Goal: Task Accomplishment & Management: Complete application form

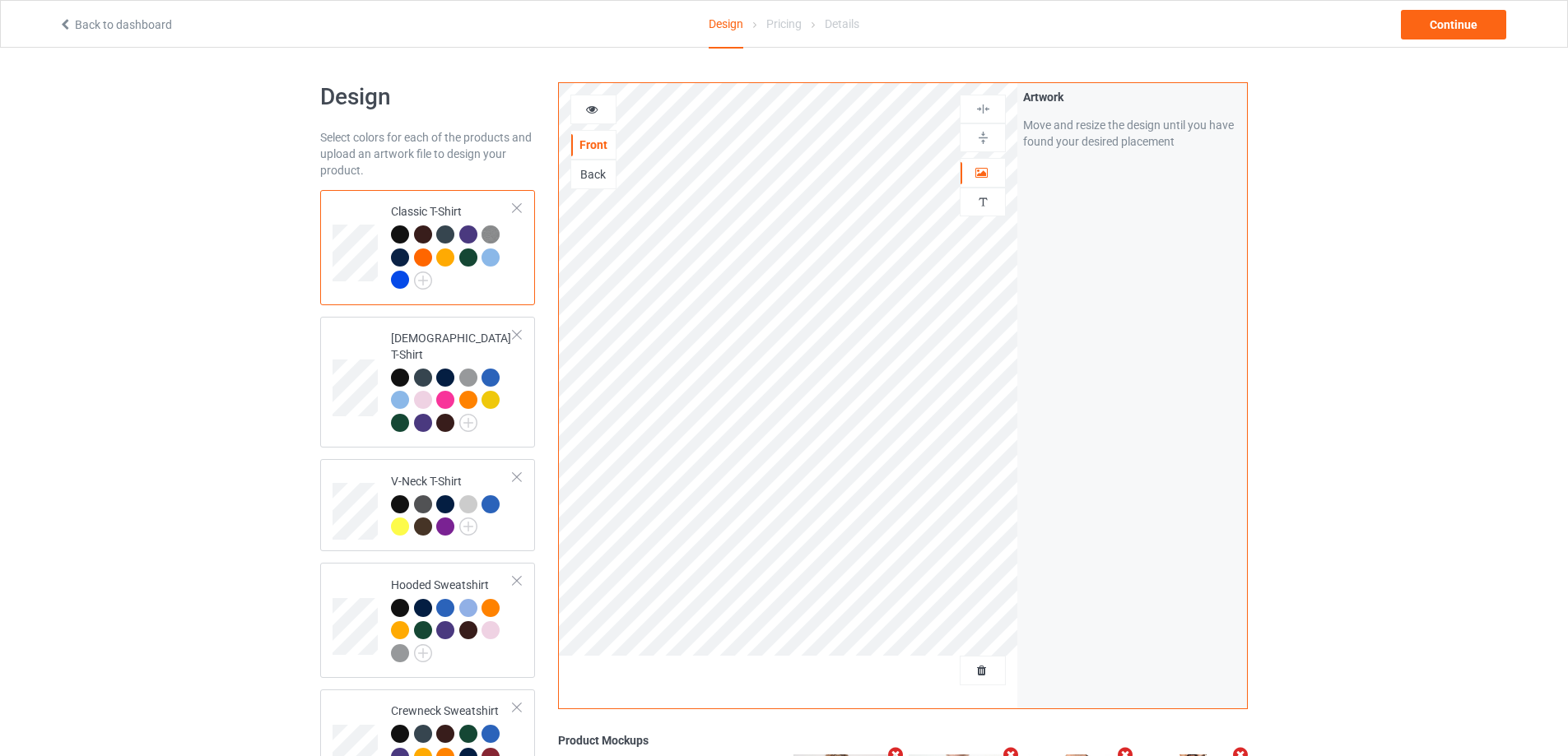
click at [397, 279] on div at bounding box center [400, 280] width 18 height 18
click at [0, 249] on div "Design Select colors for each of the products and upload an artwork file to des…" at bounding box center [784, 608] width 1568 height 1121
click at [982, 673] on span "Delete all designs" at bounding box center [944, 671] width 87 height 13
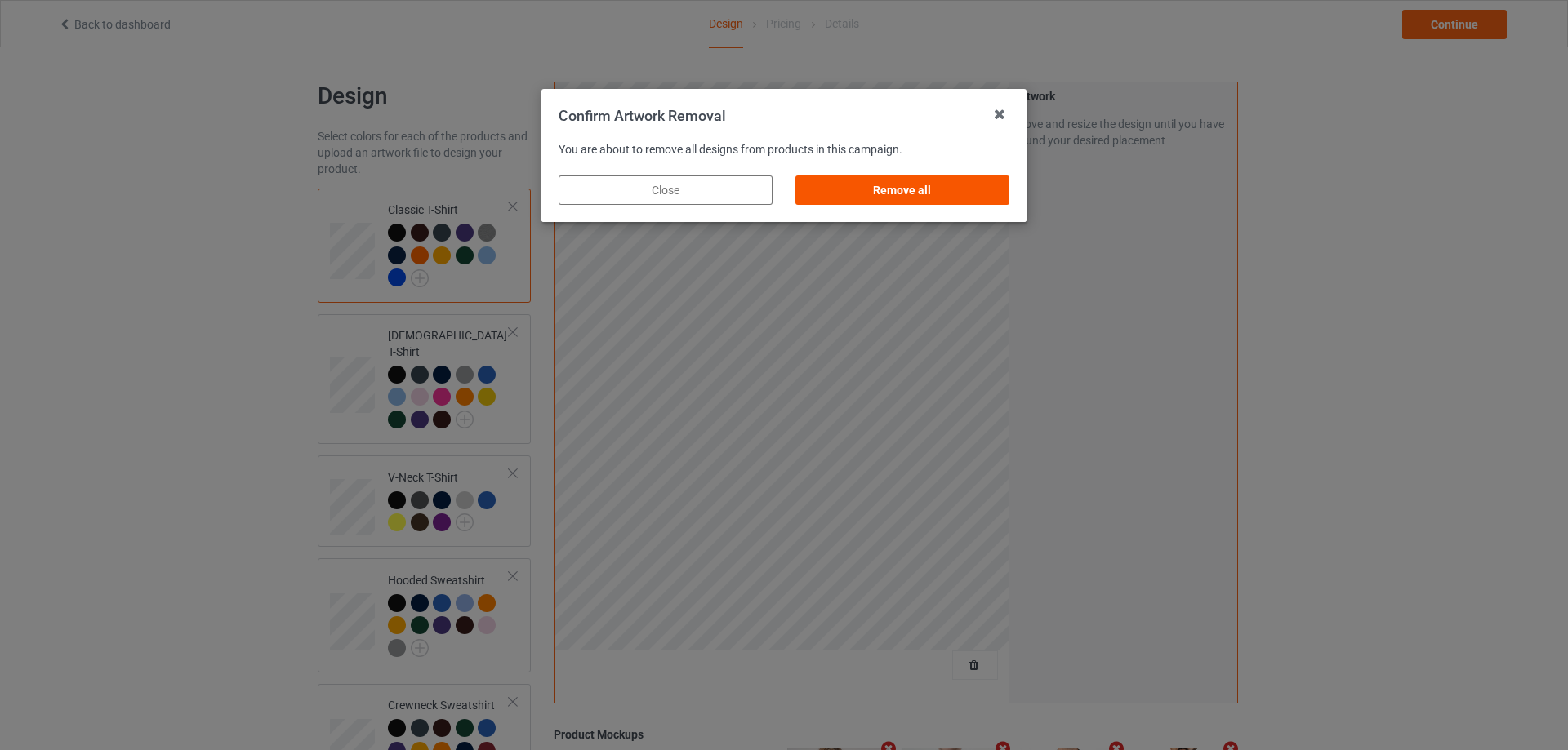
click at [905, 194] on div "Remove all" at bounding box center [902, 191] width 214 height 30
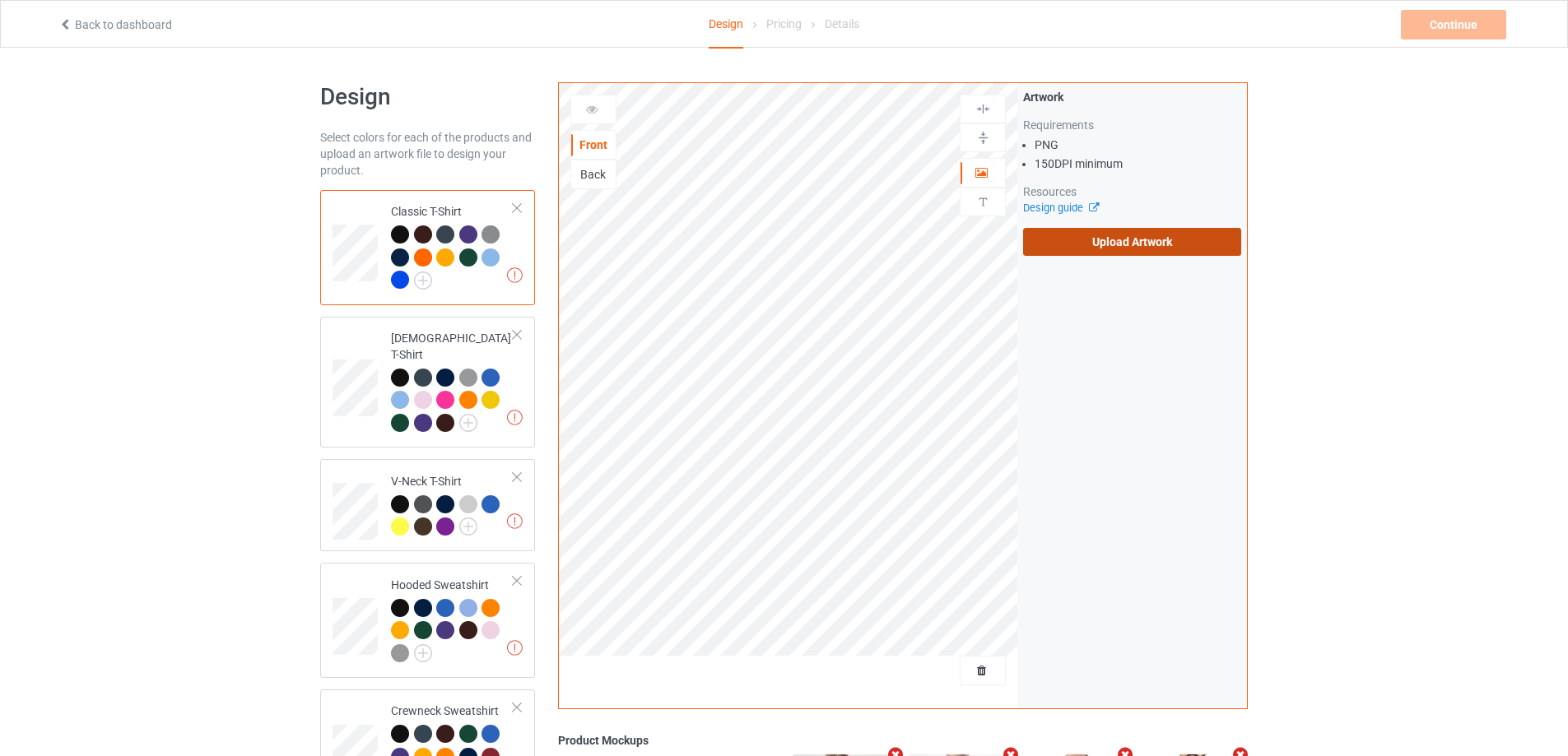
click at [1178, 248] on label "Upload Artwork" at bounding box center [1132, 242] width 218 height 28
click at [0, 0] on input "Upload Artwork" at bounding box center [0, 0] width 0 height 0
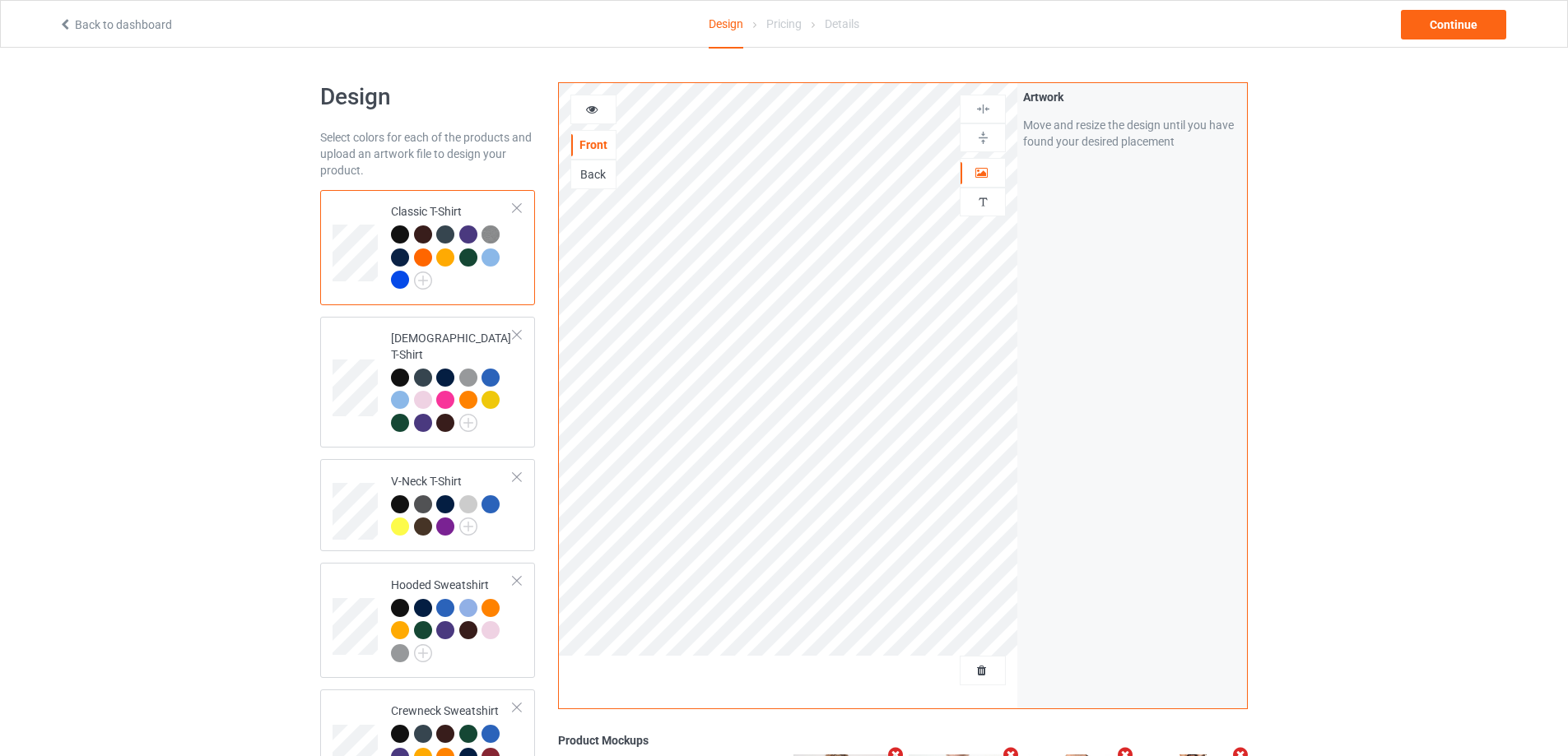
click at [399, 278] on div at bounding box center [400, 280] width 18 height 18
click at [480, 331] on div "[DEMOGRAPHIC_DATA] T-Shirt" at bounding box center [452, 381] width 123 height 101
click at [463, 200] on td "Classic T-Shirt" at bounding box center [452, 248] width 141 height 102
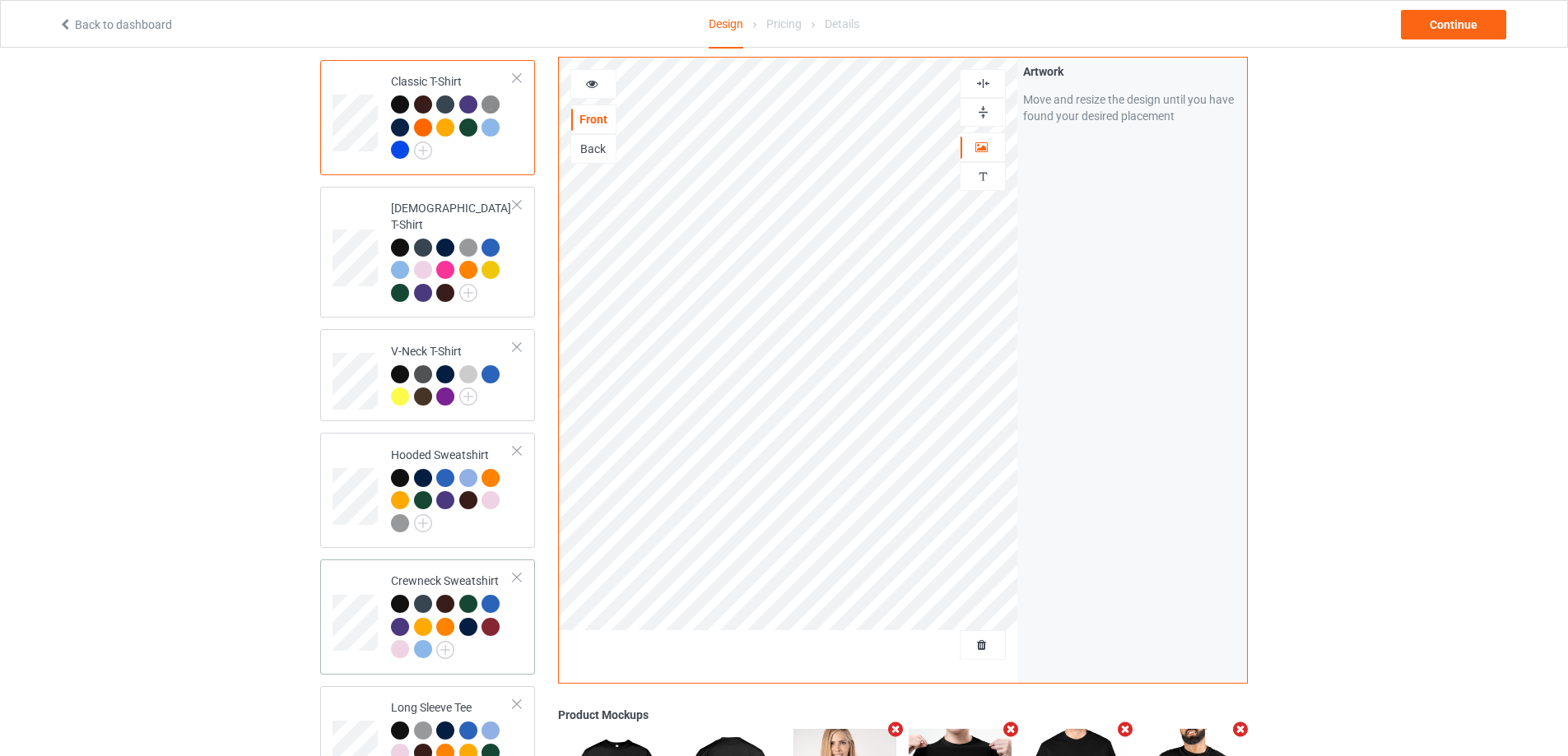
scroll to position [402, 0]
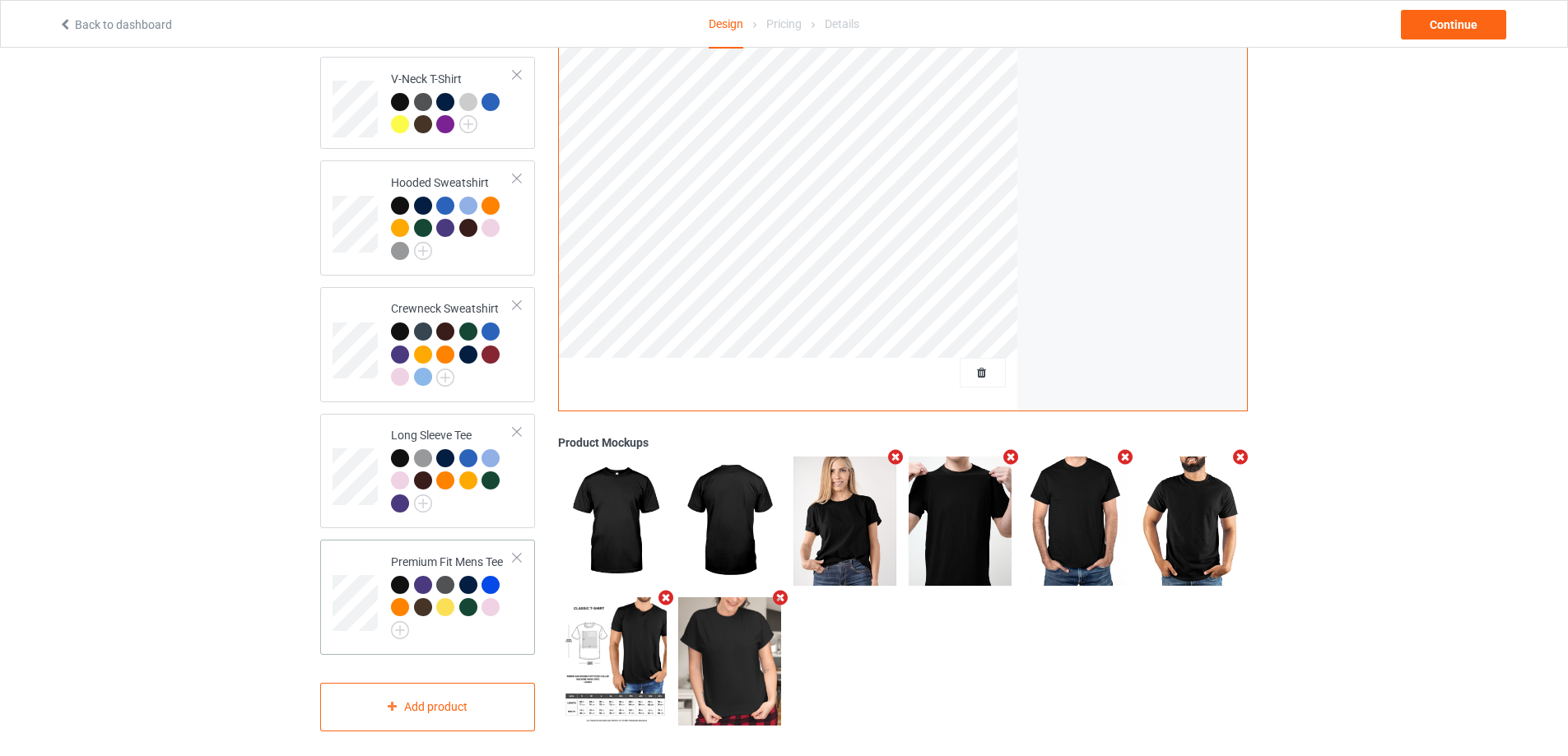
click at [424, 553] on div "Premium Fit Mens Tee" at bounding box center [452, 593] width 123 height 80
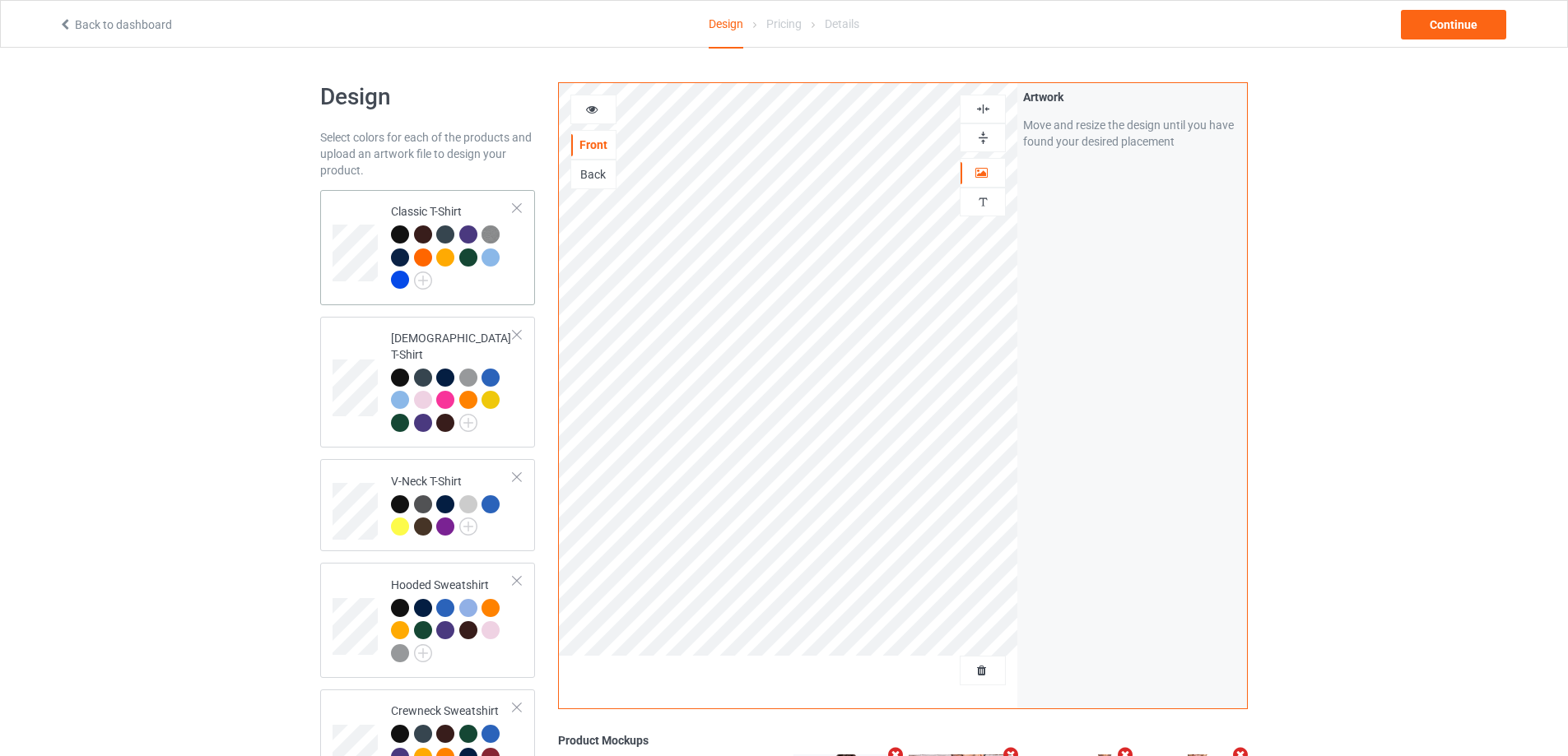
click at [417, 194] on div "Classic T-Shirt" at bounding box center [427, 248] width 215 height 115
click at [1466, 25] on div "Continue" at bounding box center [1454, 25] width 105 height 30
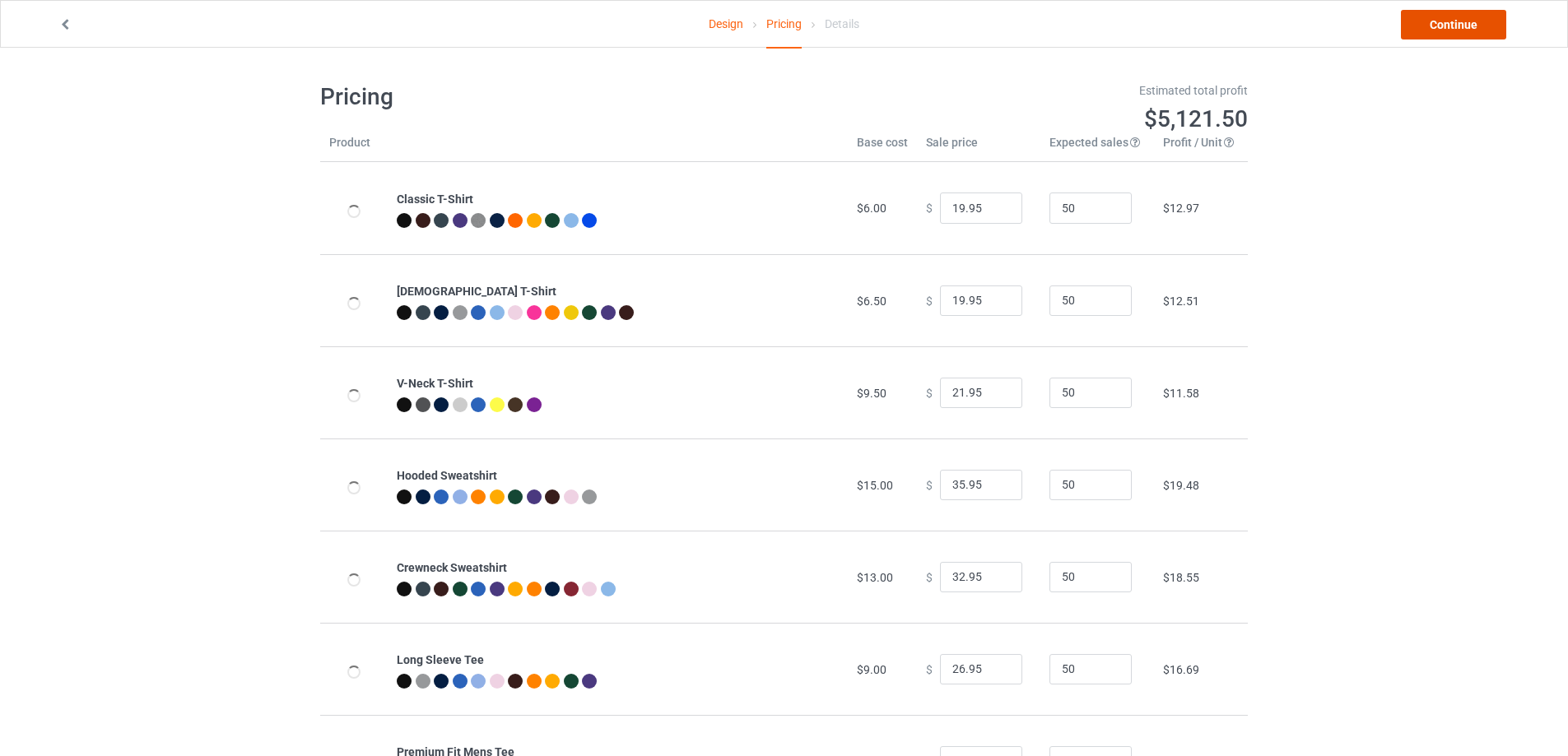
click at [1437, 26] on link "Continue" at bounding box center [1454, 25] width 105 height 30
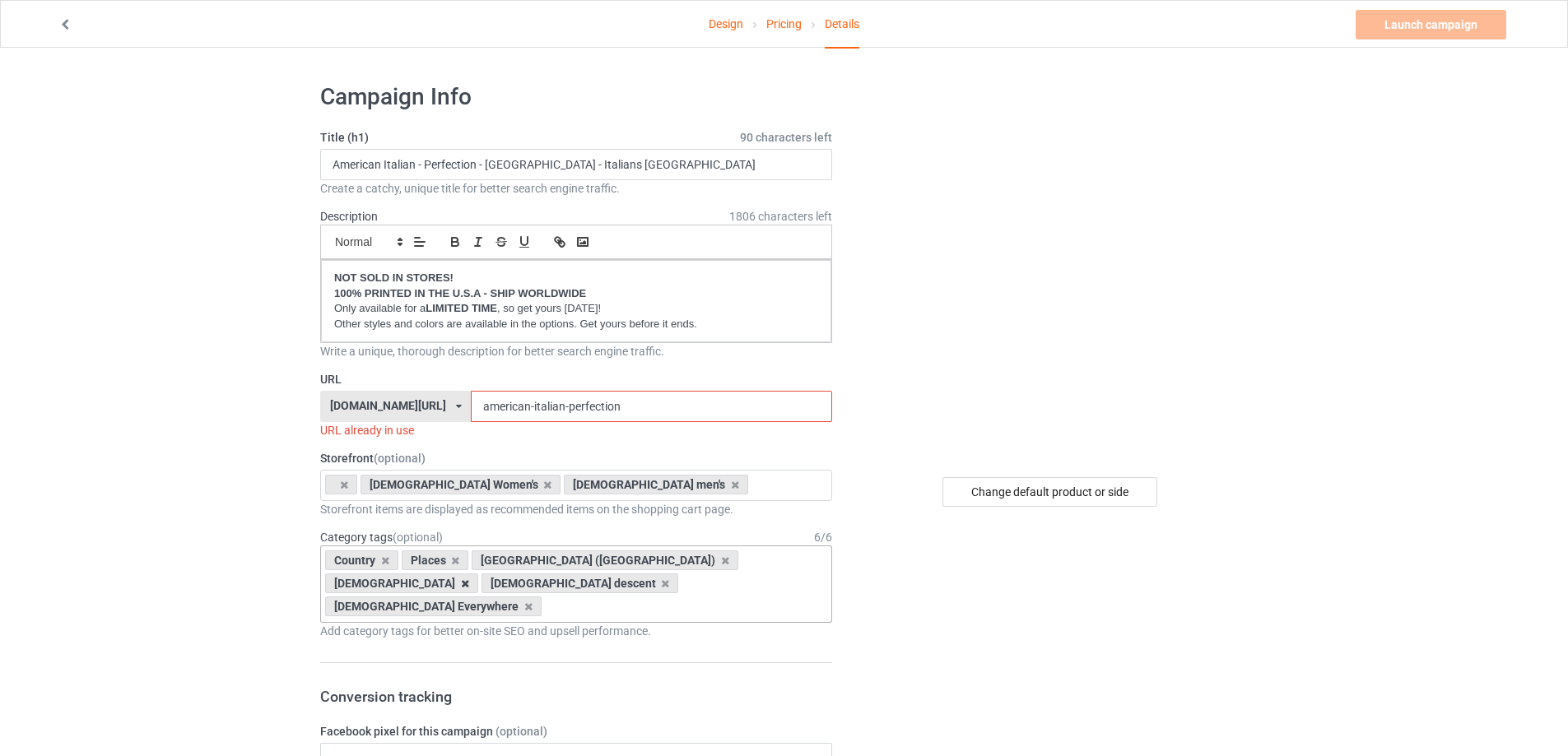
click at [469, 579] on icon at bounding box center [464, 583] width 8 height 10
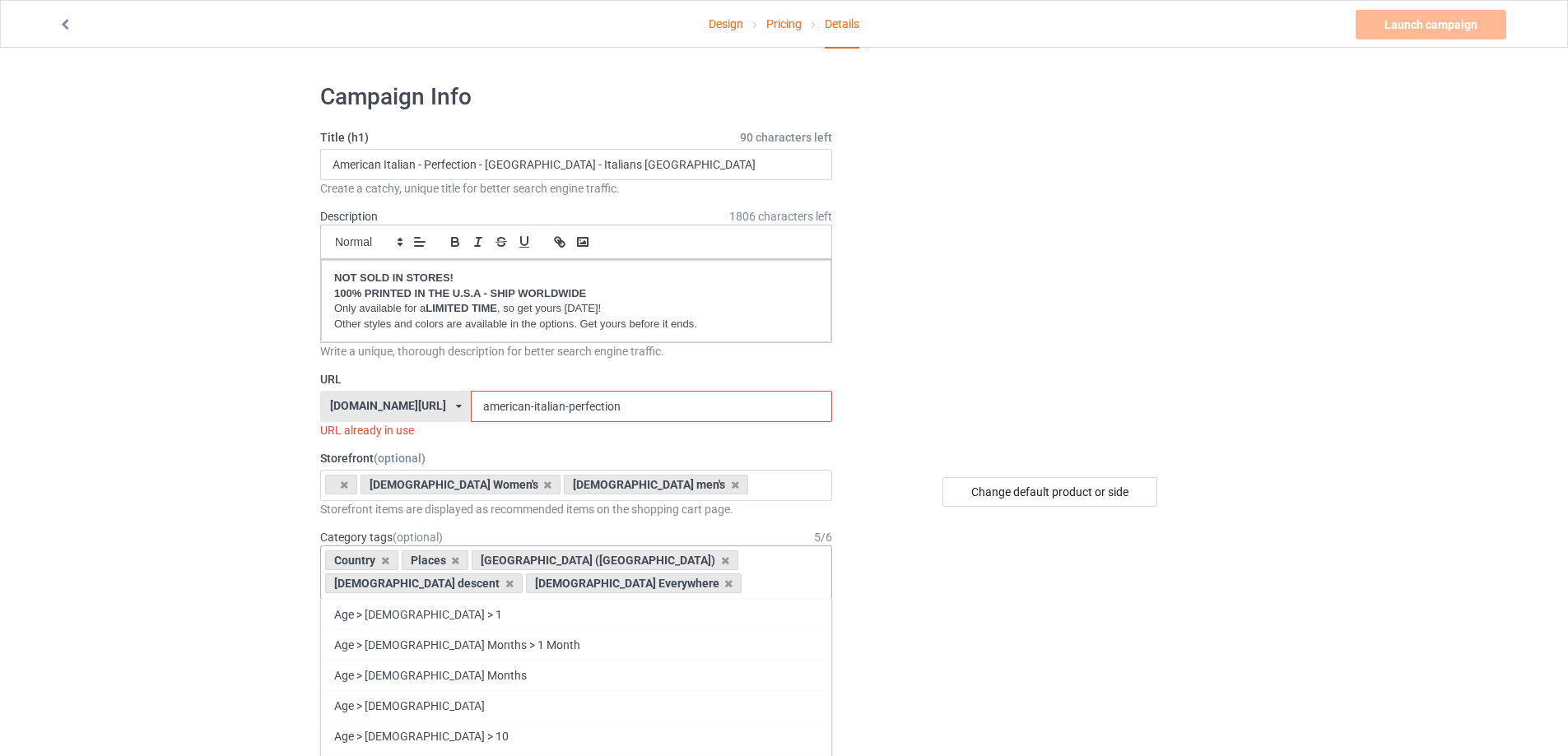
click at [672, 582] on div "Country Places [GEOGRAPHIC_DATA] ([GEOGRAPHIC_DATA]) [DEMOGRAPHIC_DATA] descent…" at bounding box center [576, 573] width 512 height 54
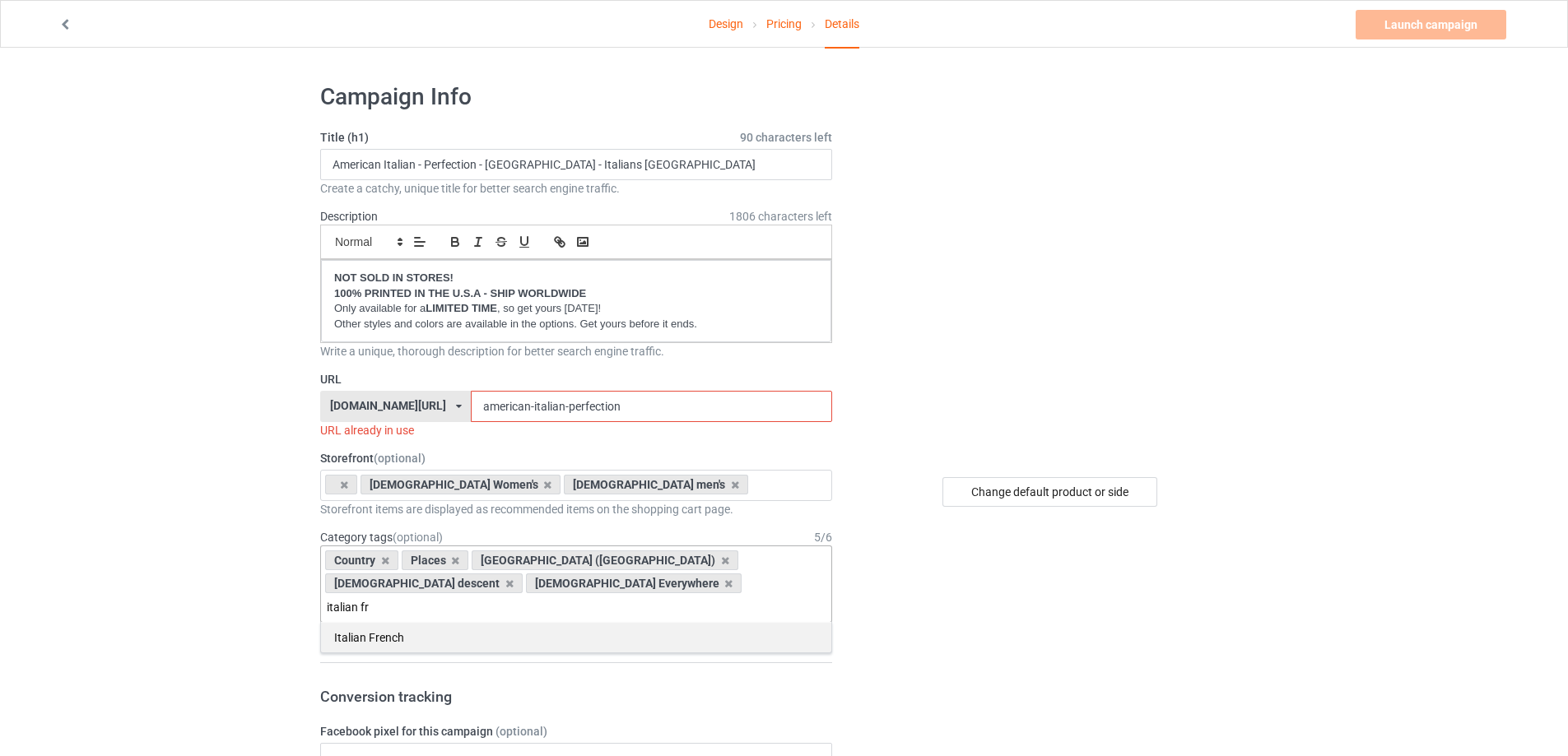
type input "italian fr"
click at [435, 624] on div "Italian French" at bounding box center [576, 637] width 510 height 30
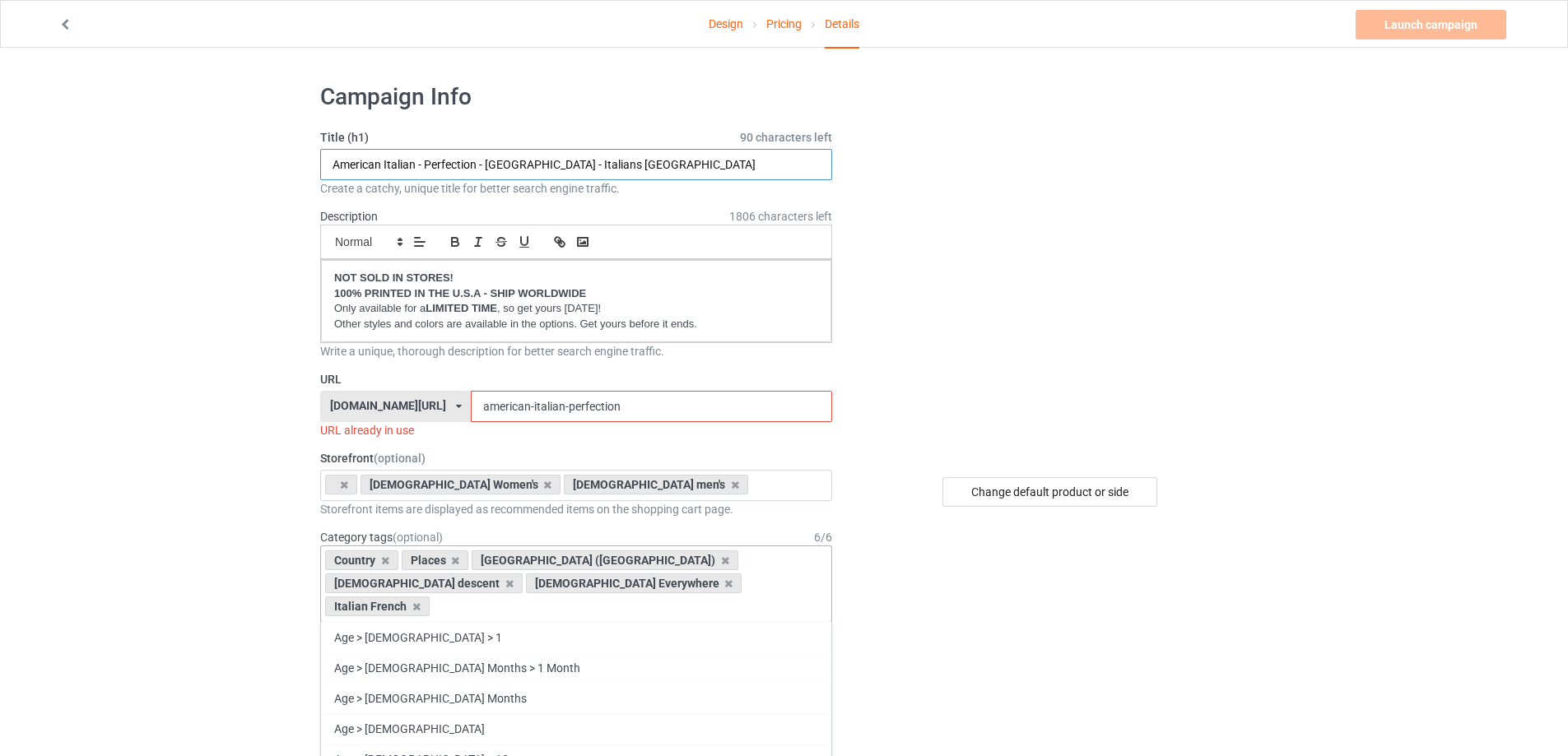
click at [364, 163] on input "American Italian - Perfection - [GEOGRAPHIC_DATA] - Italians [GEOGRAPHIC_DATA]" at bounding box center [576, 164] width 512 height 31
drag, startPoint x: 637, startPoint y: 165, endPoint x: 475, endPoint y: 164, distance: 162.0
click at [475, 164] on input "French Italian - Perfection - [GEOGRAPHIC_DATA] - Italians [GEOGRAPHIC_DATA]" at bounding box center [576, 164] width 512 height 31
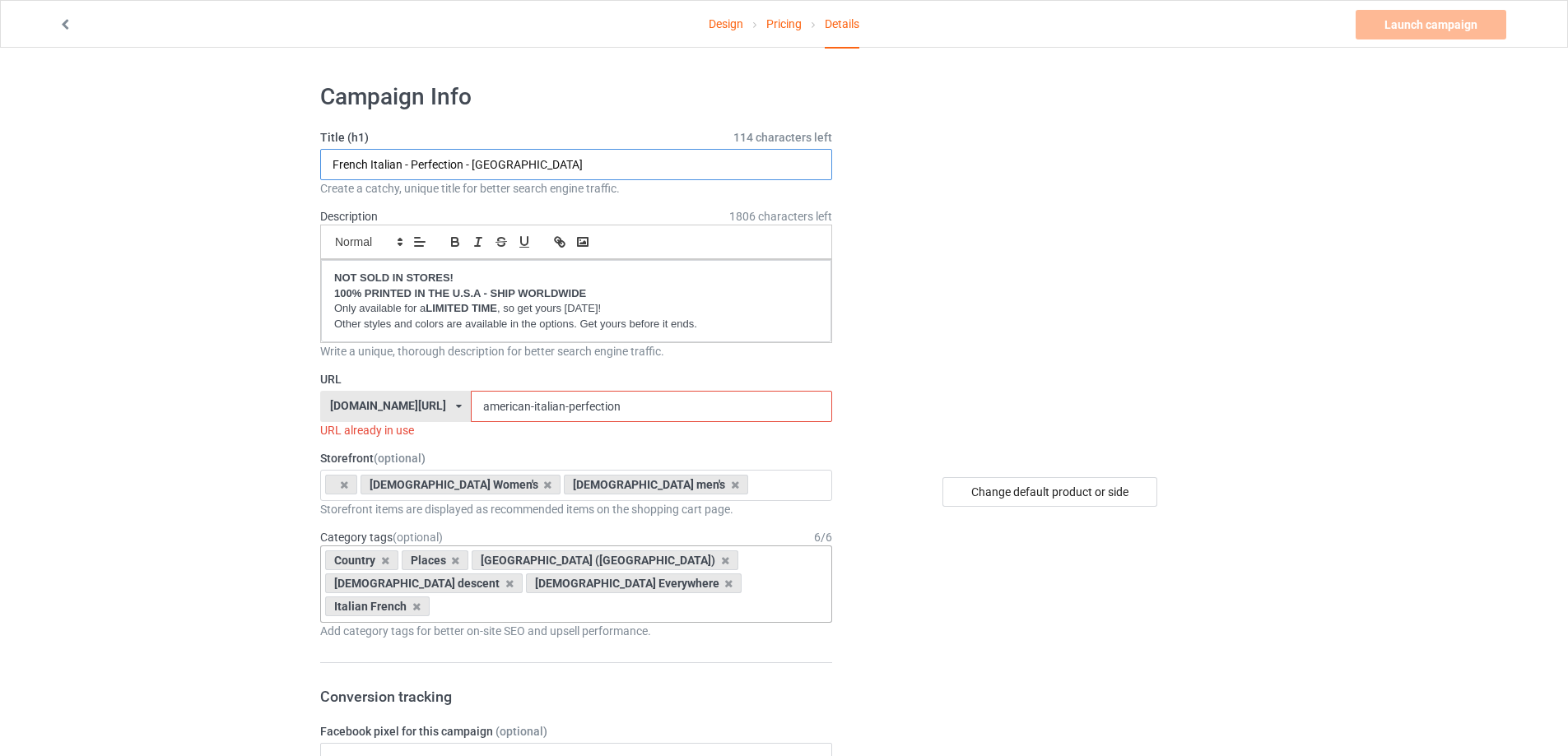
click at [347, 167] on input "French Italian - Perfection - [GEOGRAPHIC_DATA]" at bounding box center [576, 164] width 512 height 31
type input "French Italian - Perfection - [GEOGRAPHIC_DATA]"
click at [516, 401] on input "american-italian-perfection" at bounding box center [651, 406] width 360 height 31
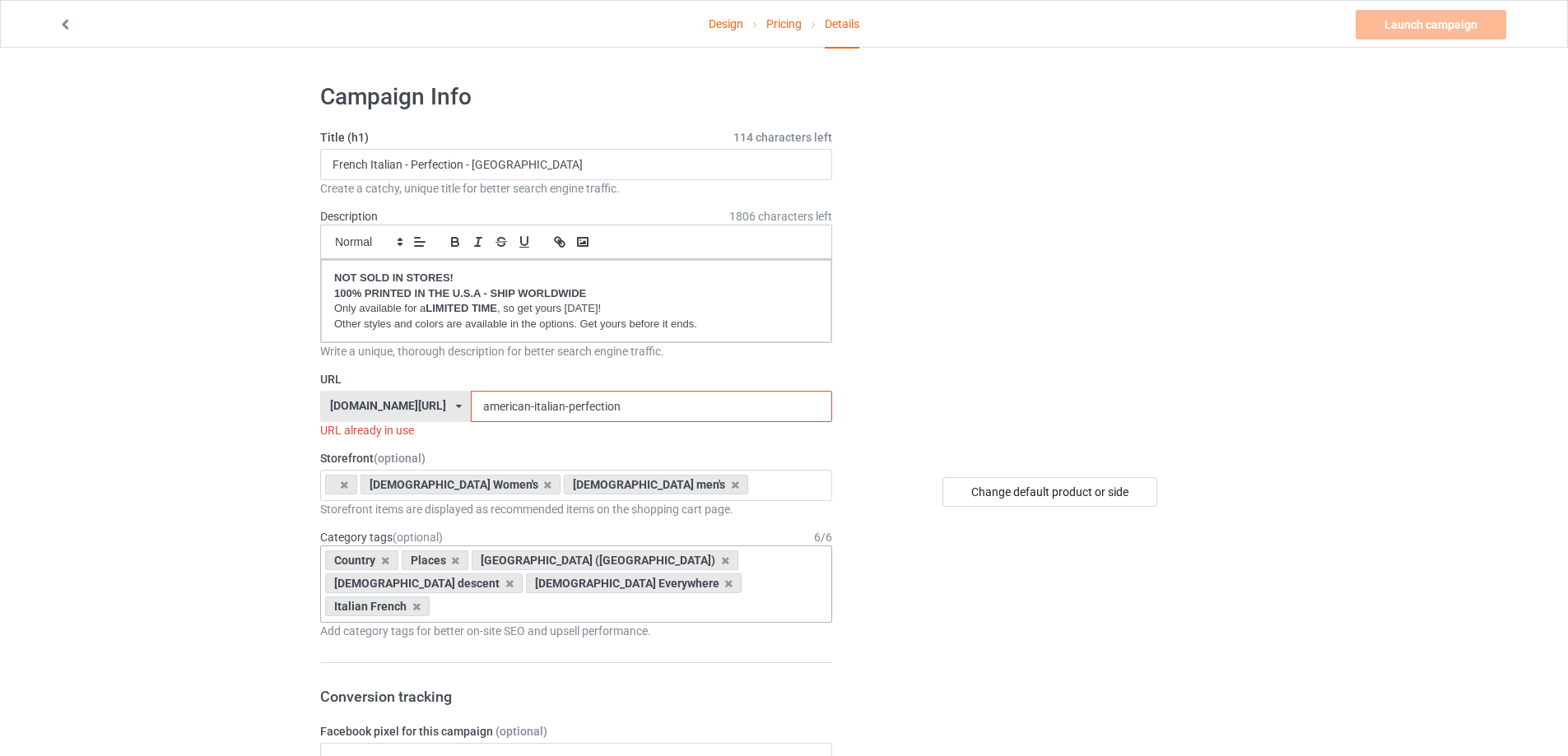
paste input "French"
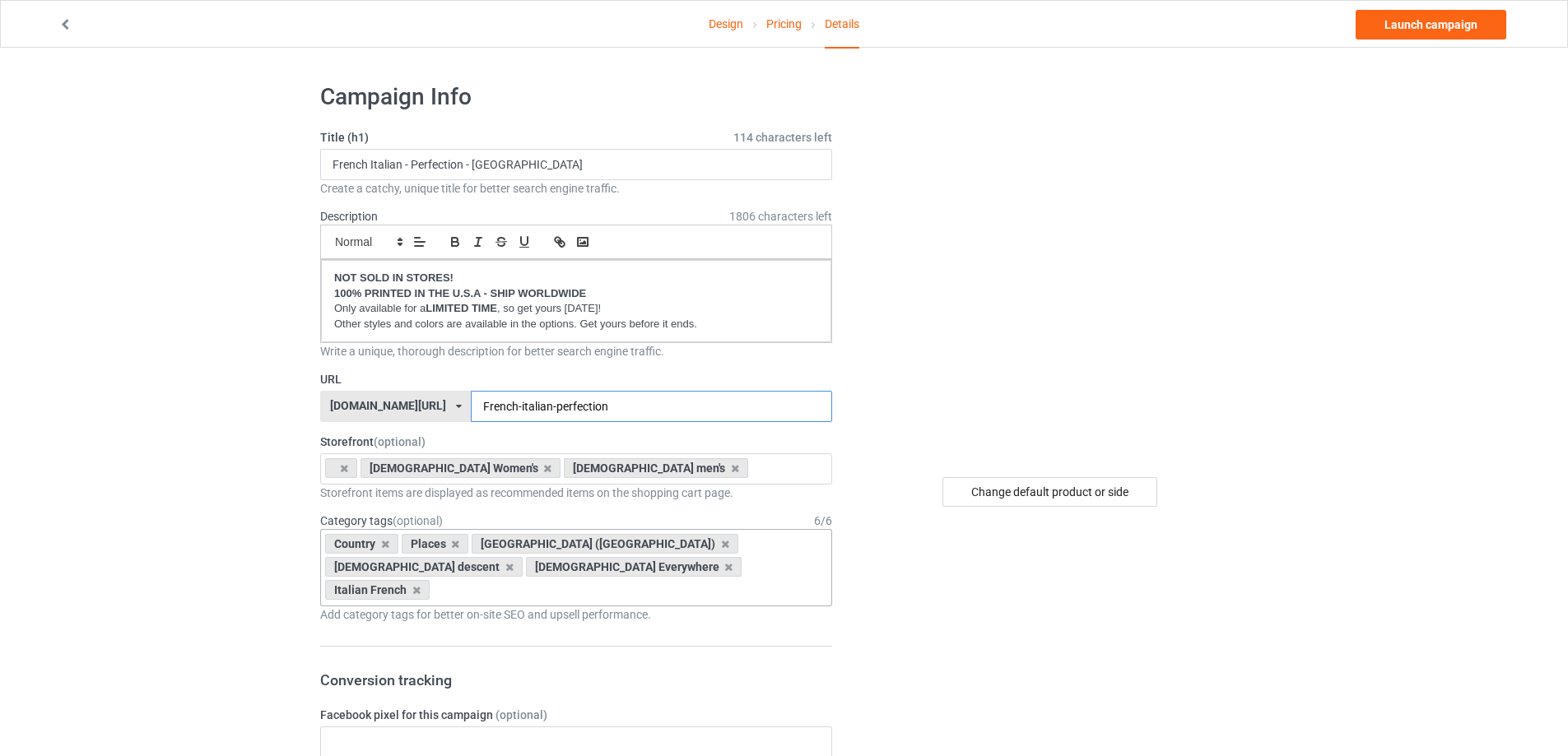
type input "French-italian-perfection"
click at [355, 161] on input "French Italian - Perfection - [GEOGRAPHIC_DATA]" at bounding box center [576, 164] width 512 height 31
click at [569, 170] on input "French Italian - Perfection - [GEOGRAPHIC_DATA]" at bounding box center [576, 164] width 512 height 31
click at [345, 161] on input "French Italian - Perfection - [GEOGRAPHIC_DATA]" at bounding box center [576, 164] width 512 height 31
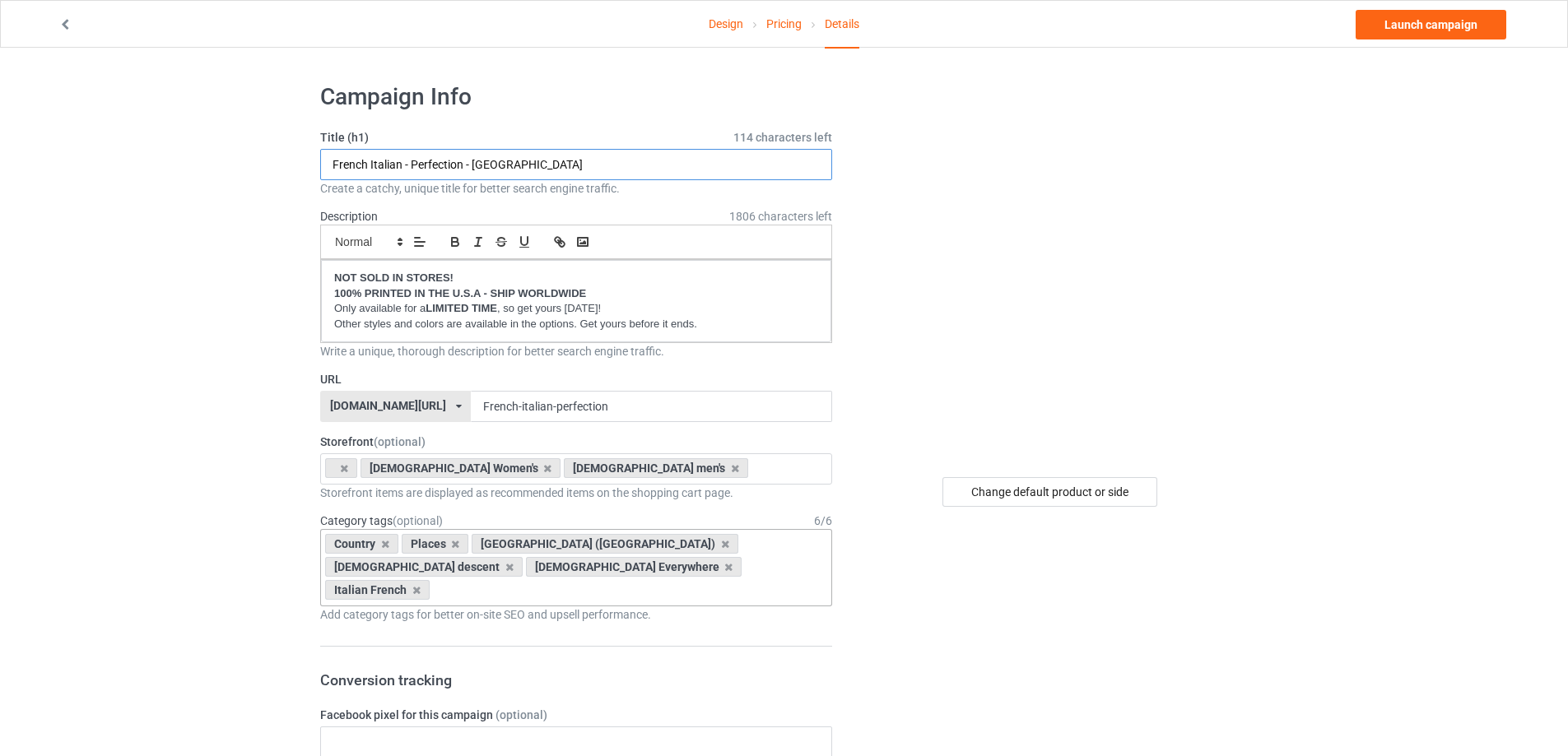
click at [345, 161] on input "French Italian - Perfection - [GEOGRAPHIC_DATA]" at bounding box center [576, 164] width 512 height 31
click at [700, 407] on input "French-italian-perfection" at bounding box center [651, 406] width 360 height 31
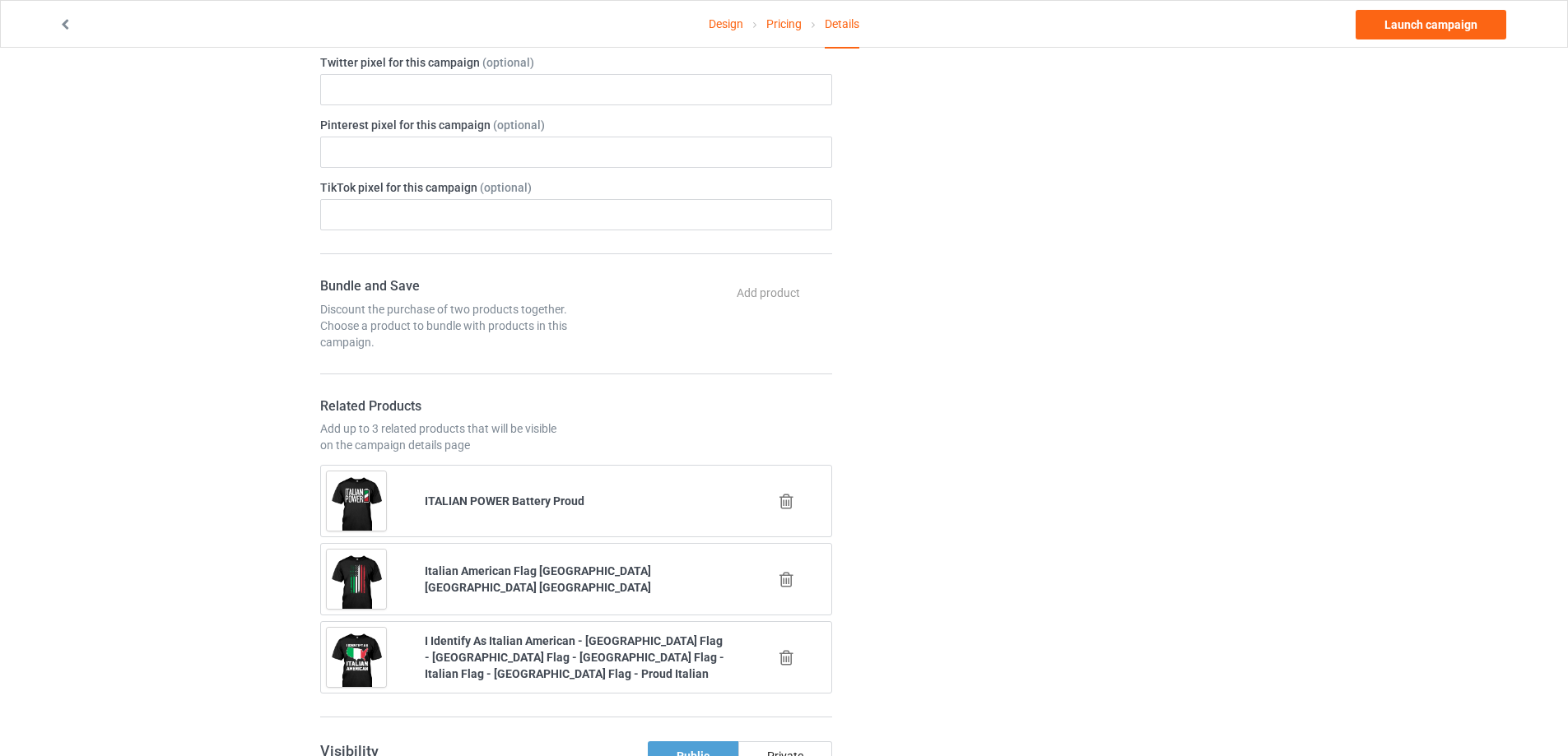
scroll to position [740, 0]
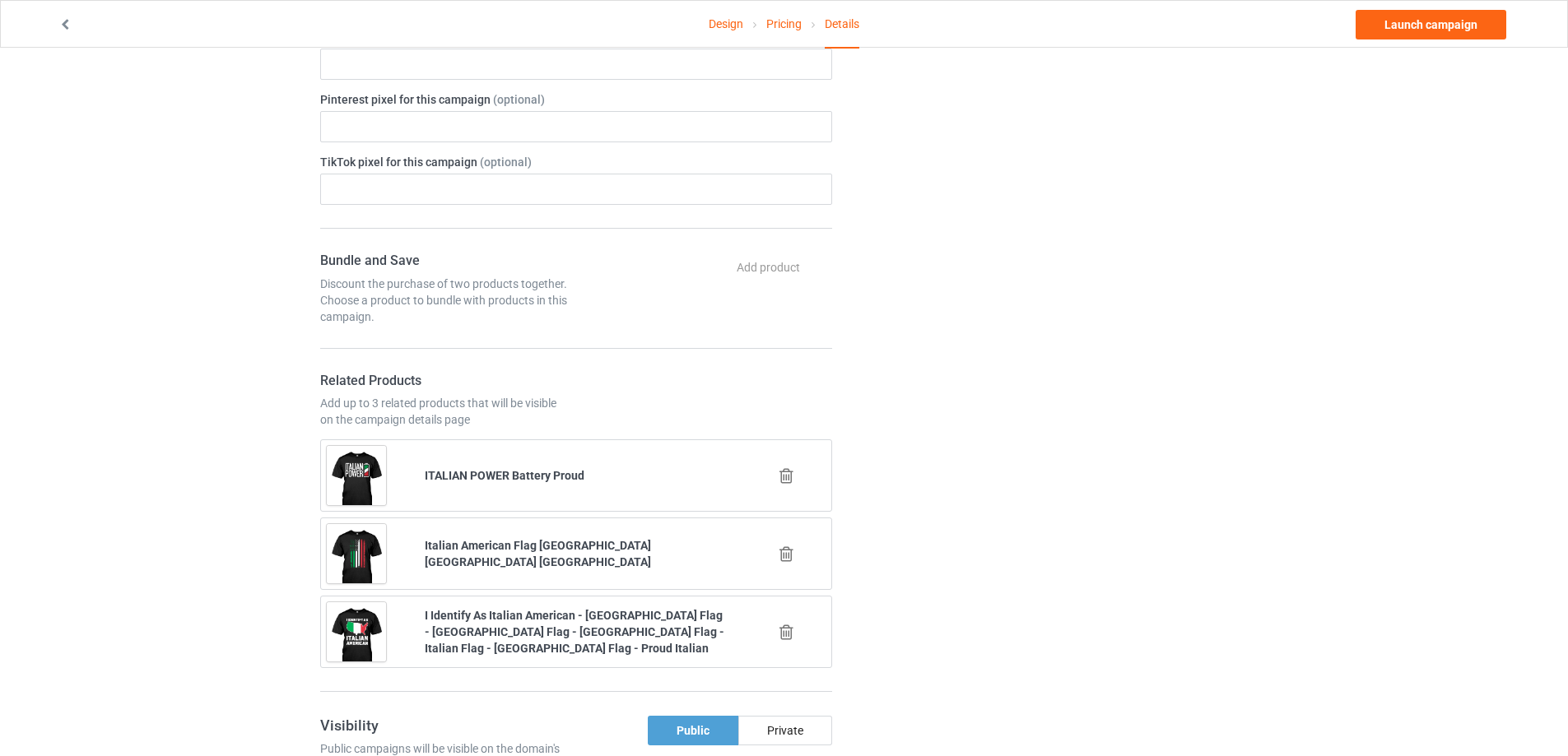
click at [784, 546] on icon at bounding box center [786, 554] width 21 height 17
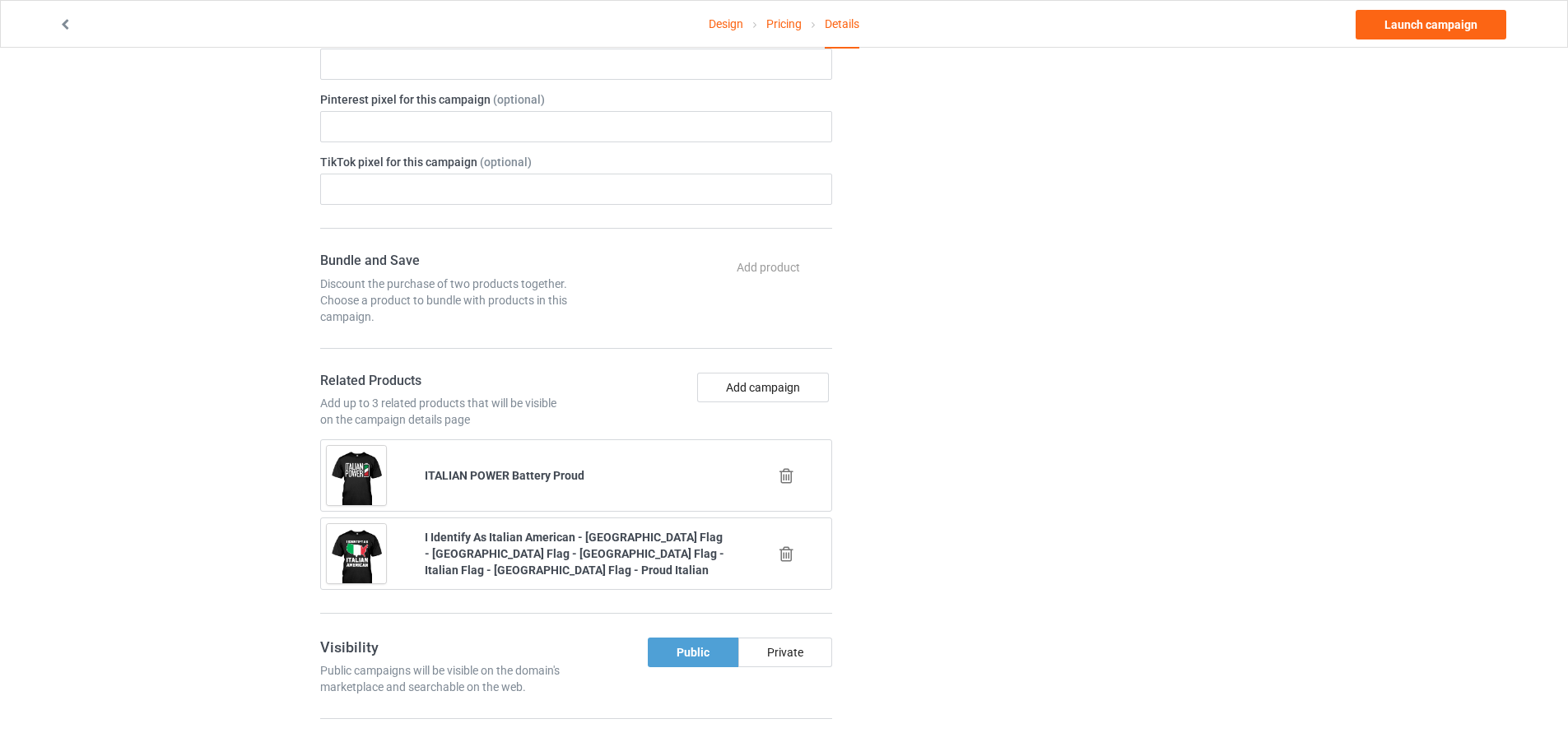
click at [787, 546] on icon at bounding box center [786, 554] width 21 height 17
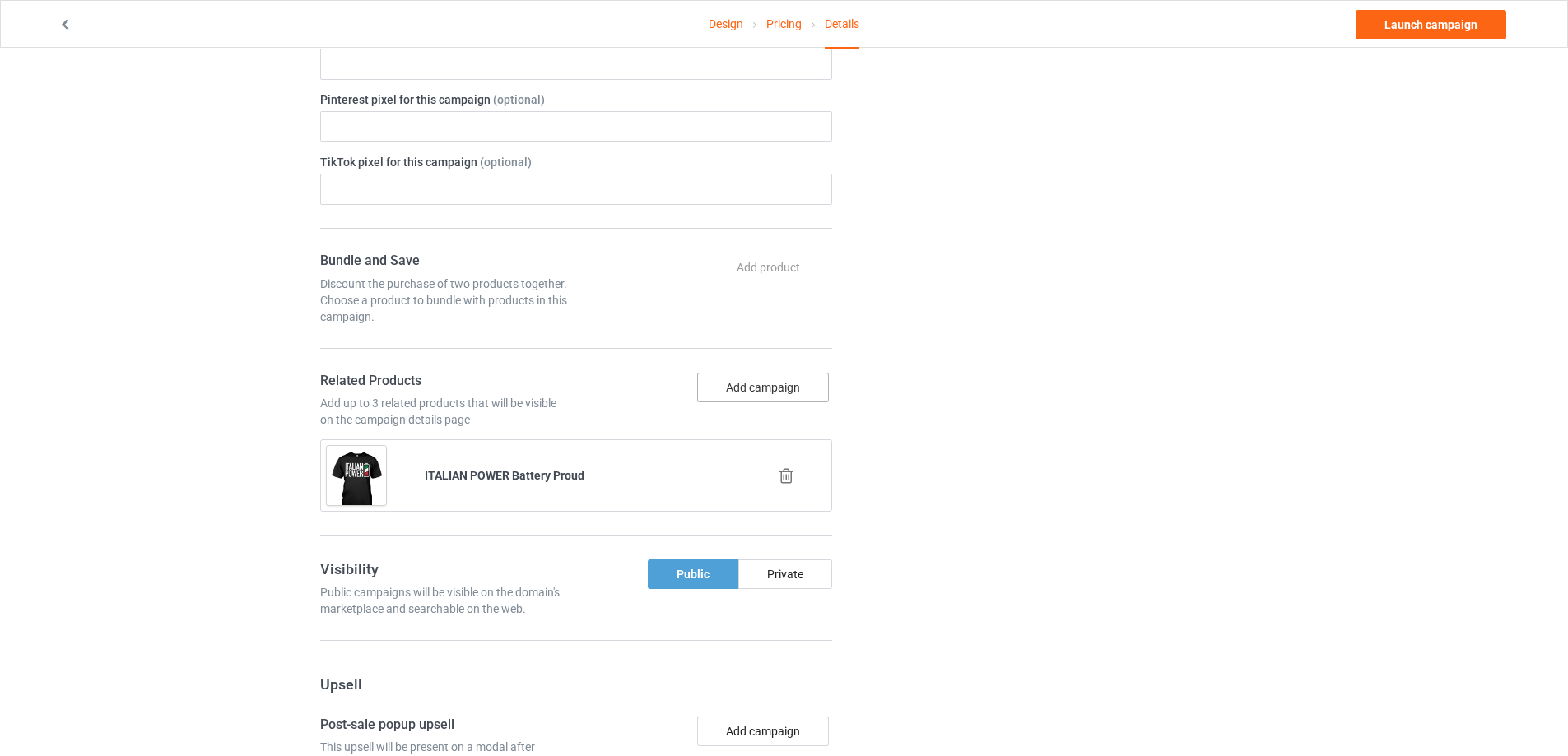
click at [757, 372] on button "Add campaign" at bounding box center [763, 387] width 131 height 30
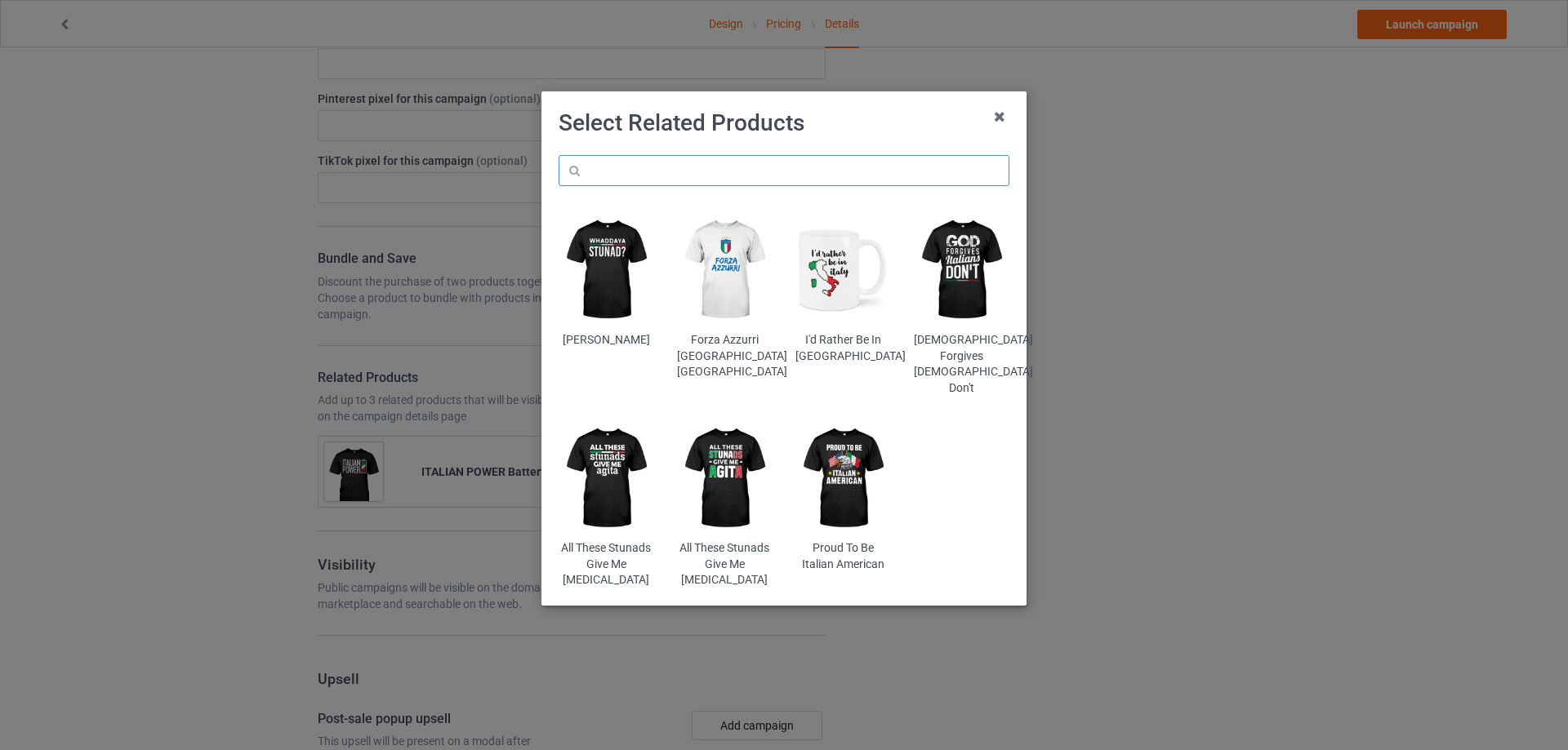
click at [744, 164] on input "text" at bounding box center [784, 170] width 451 height 31
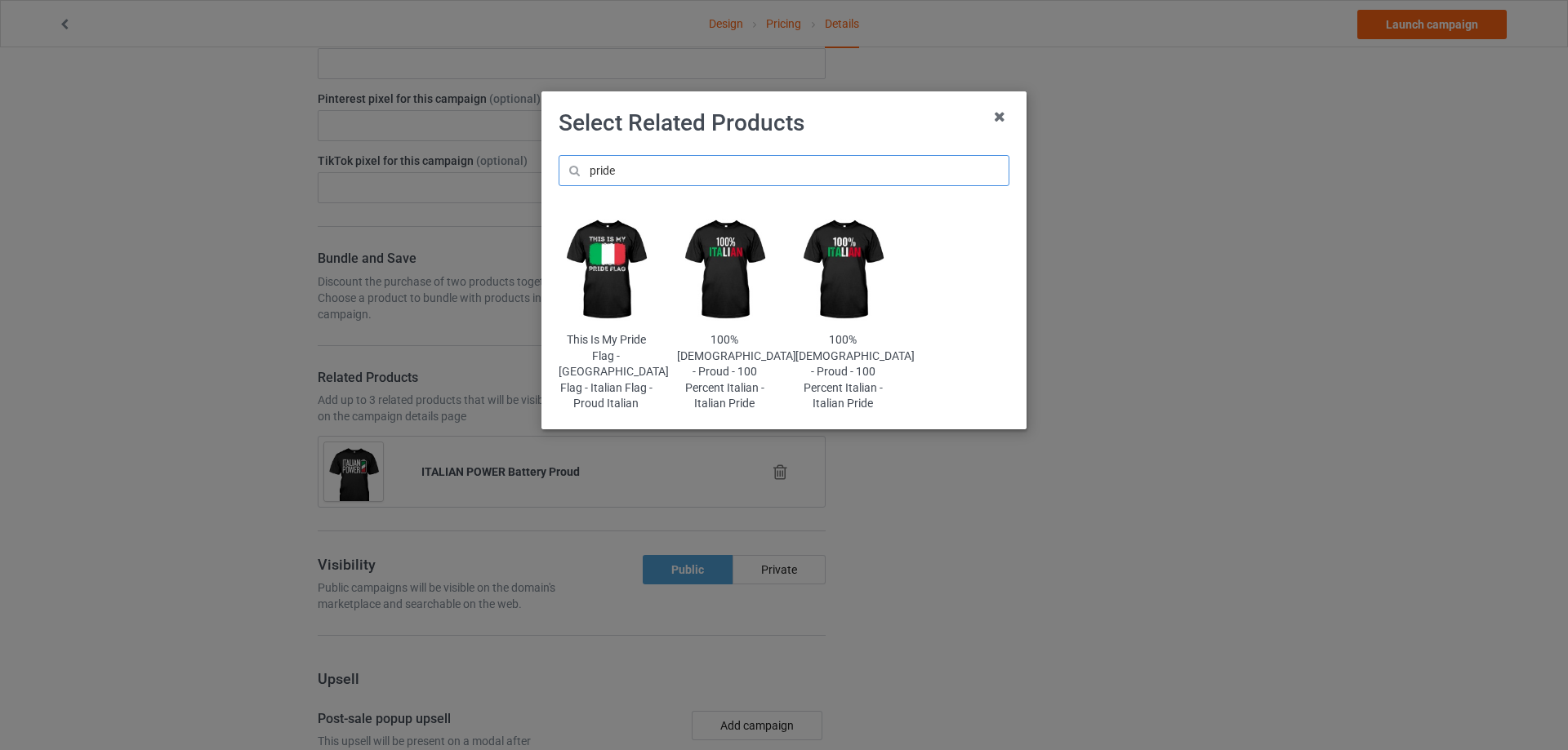
type input "pride"
click at [615, 261] on img at bounding box center [606, 270] width 96 height 119
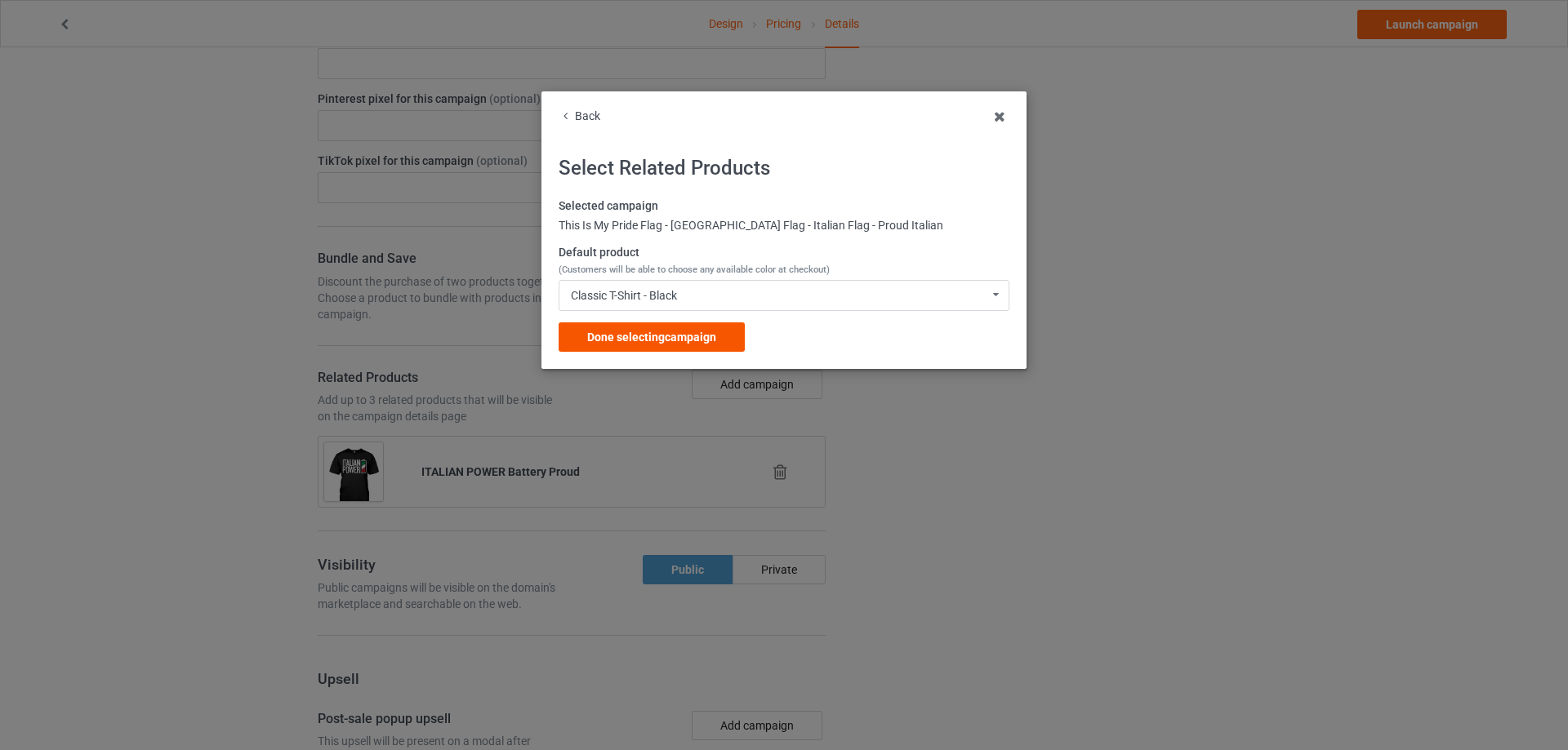
click at [701, 335] on span "Done selecting campaign" at bounding box center [652, 337] width 129 height 13
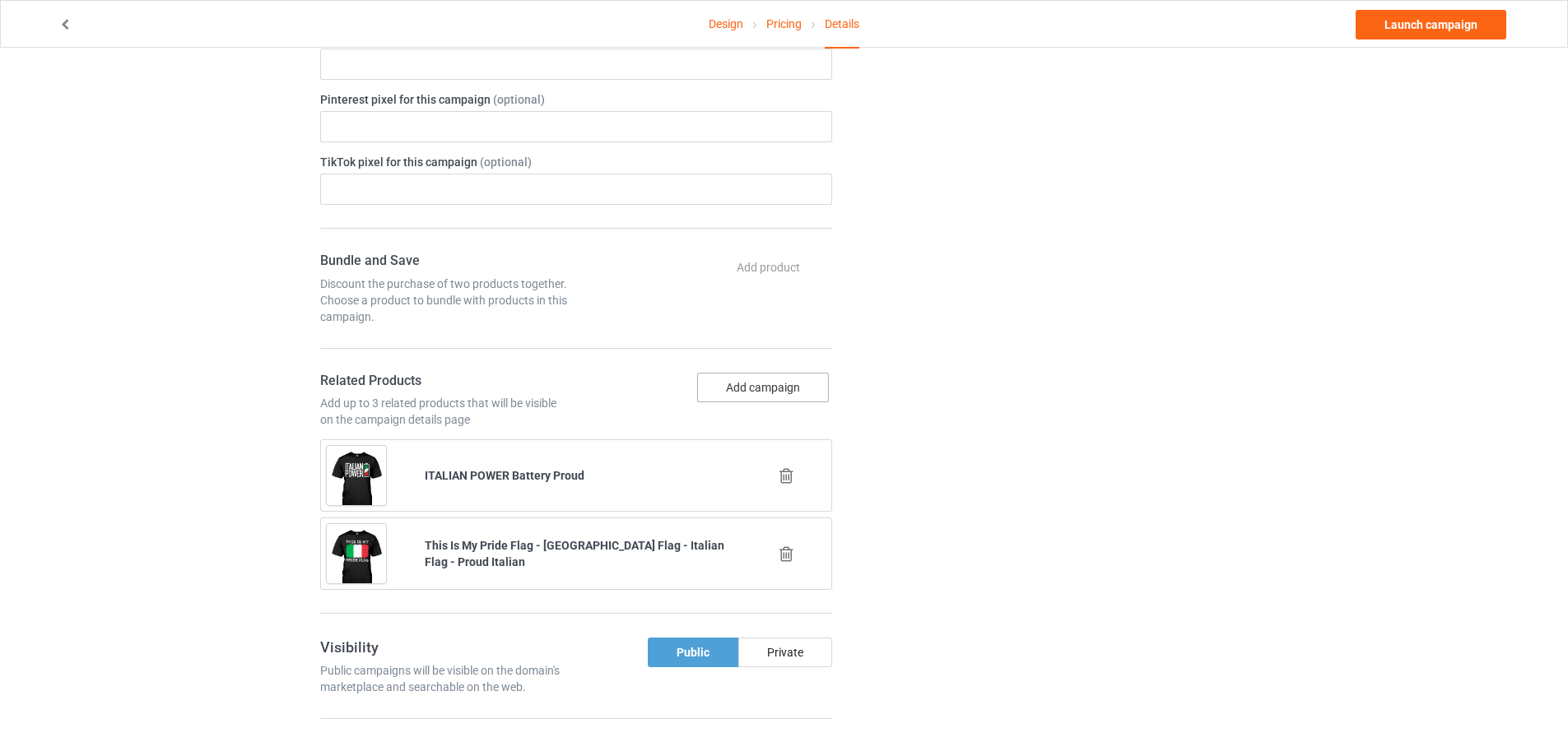
click at [781, 372] on button "Add campaign" at bounding box center [763, 387] width 131 height 30
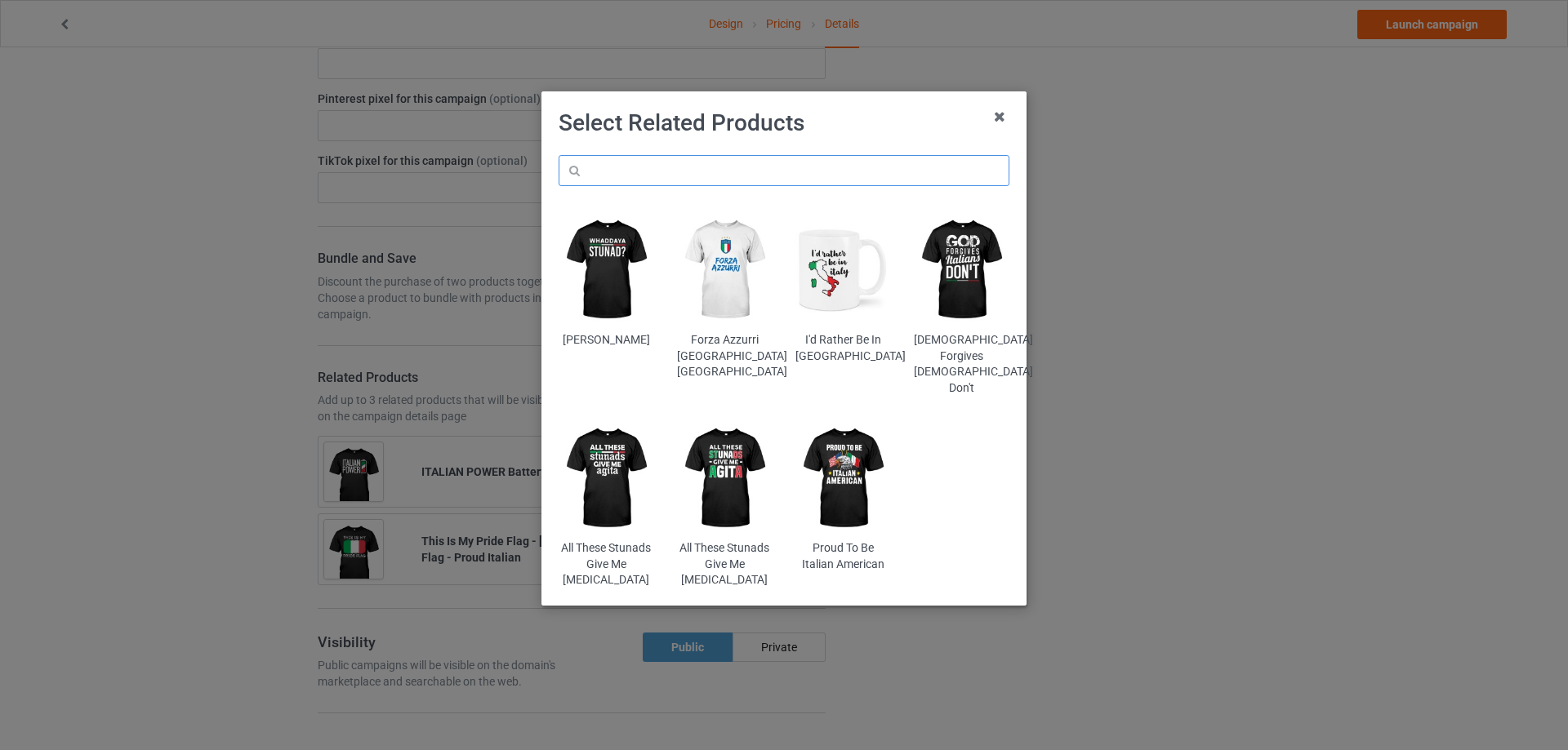
click at [702, 169] on input "text" at bounding box center [784, 170] width 451 height 31
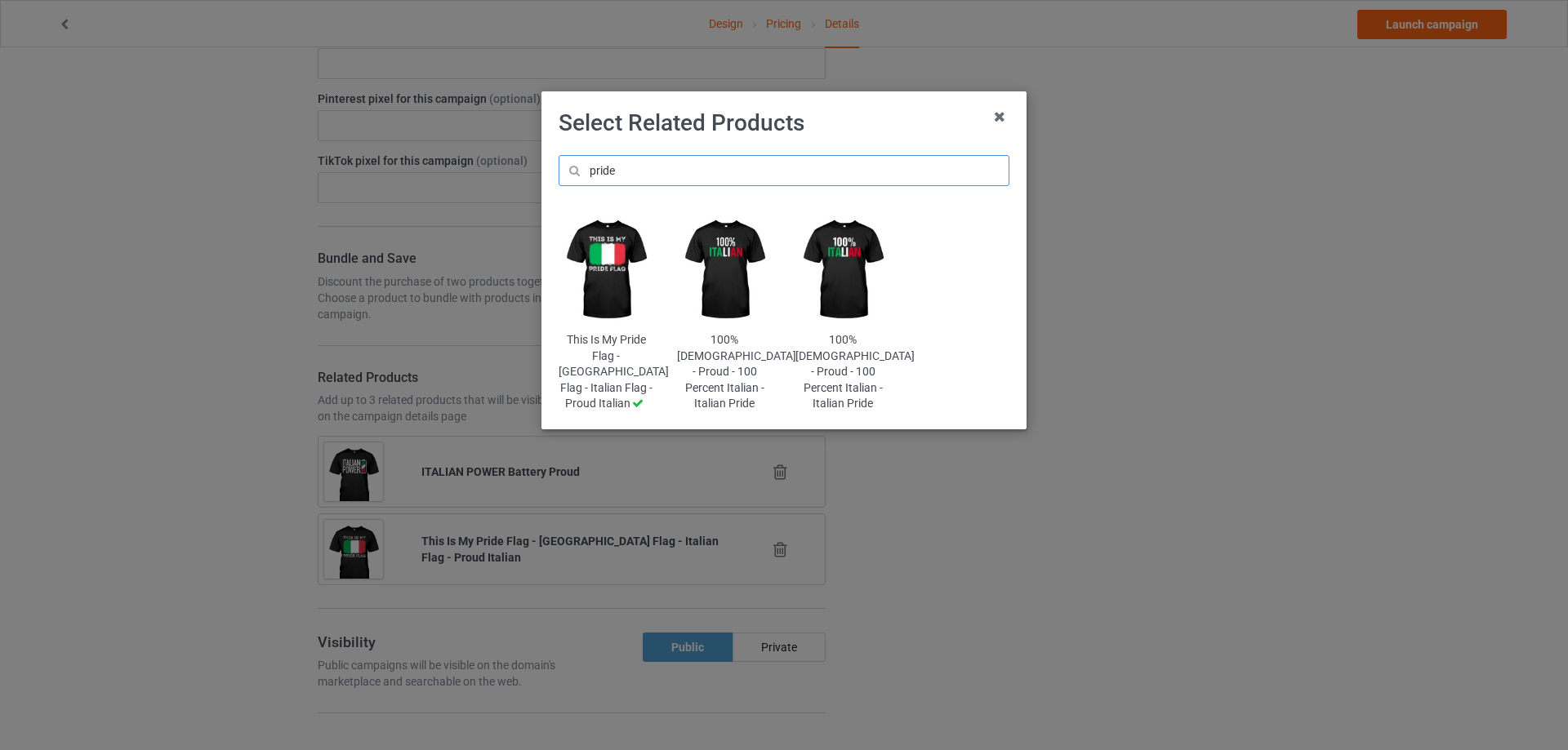
click at [658, 185] on input "pride" at bounding box center [784, 170] width 451 height 31
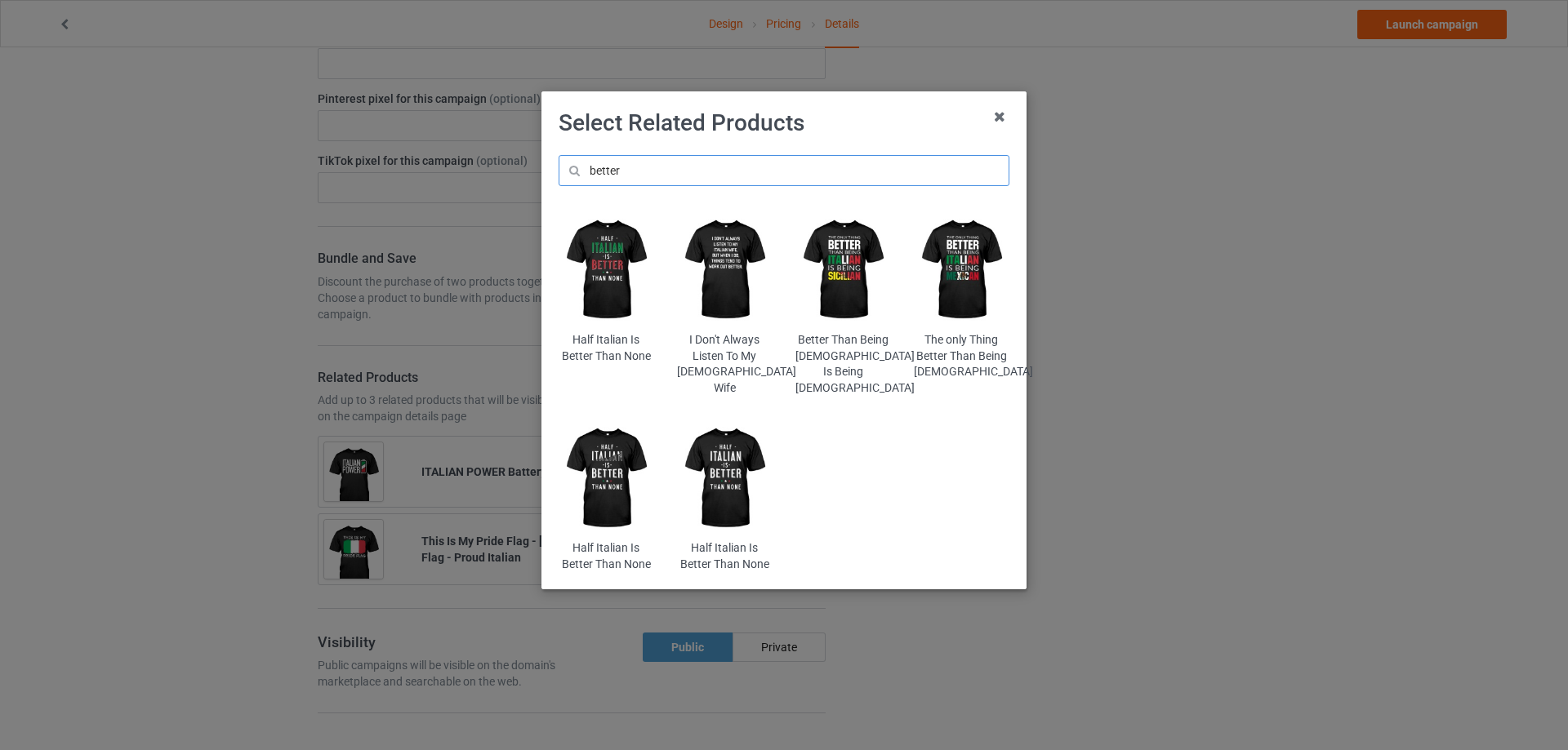
type input "better"
click at [635, 449] on img at bounding box center [606, 478] width 96 height 119
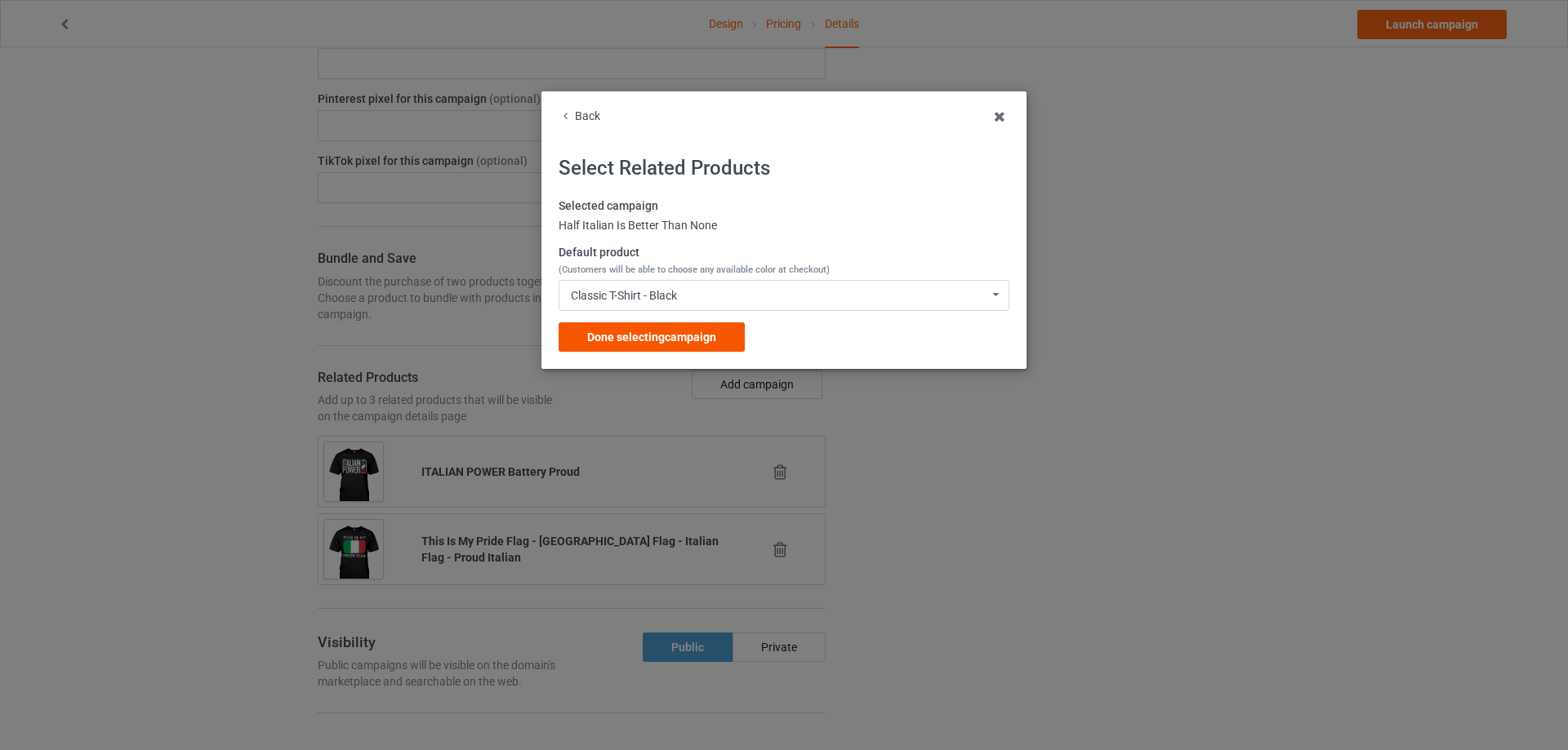
click at [610, 347] on div "Done selecting campaign" at bounding box center [652, 337] width 186 height 30
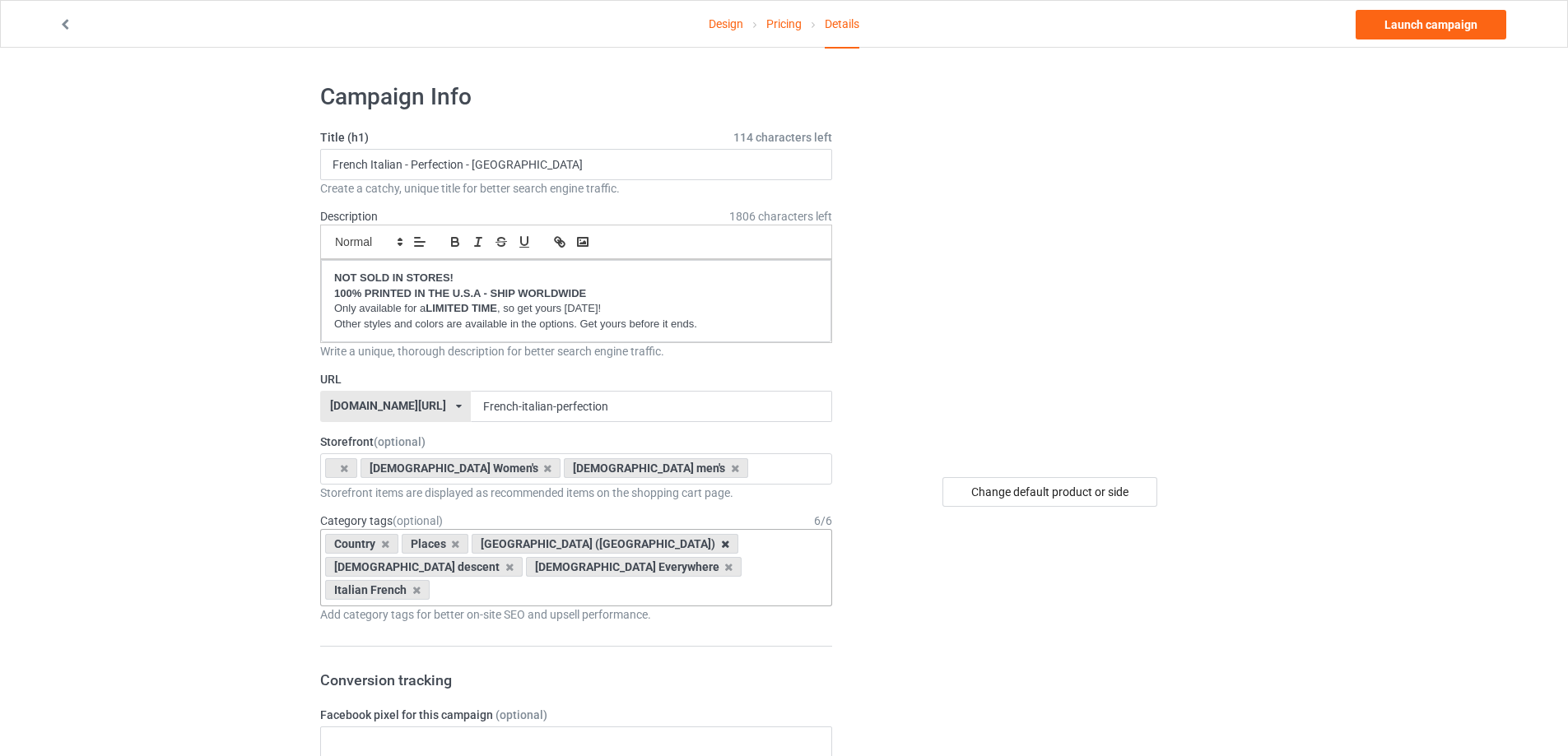
click at [721, 546] on icon at bounding box center [724, 544] width 8 height 10
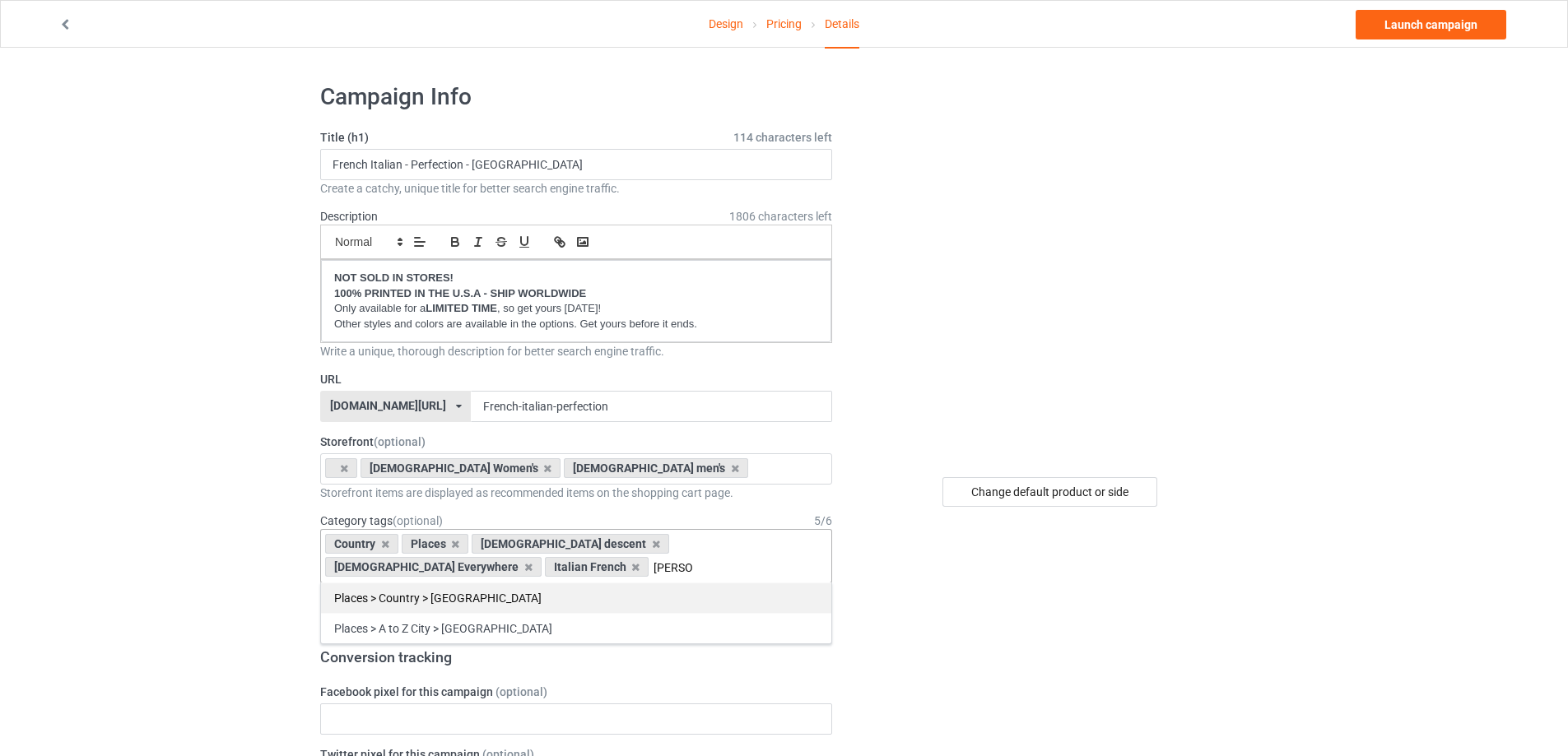
type input "[PERSON_NAME]"
click at [485, 592] on div "Places > Country > [GEOGRAPHIC_DATA]" at bounding box center [576, 597] width 510 height 30
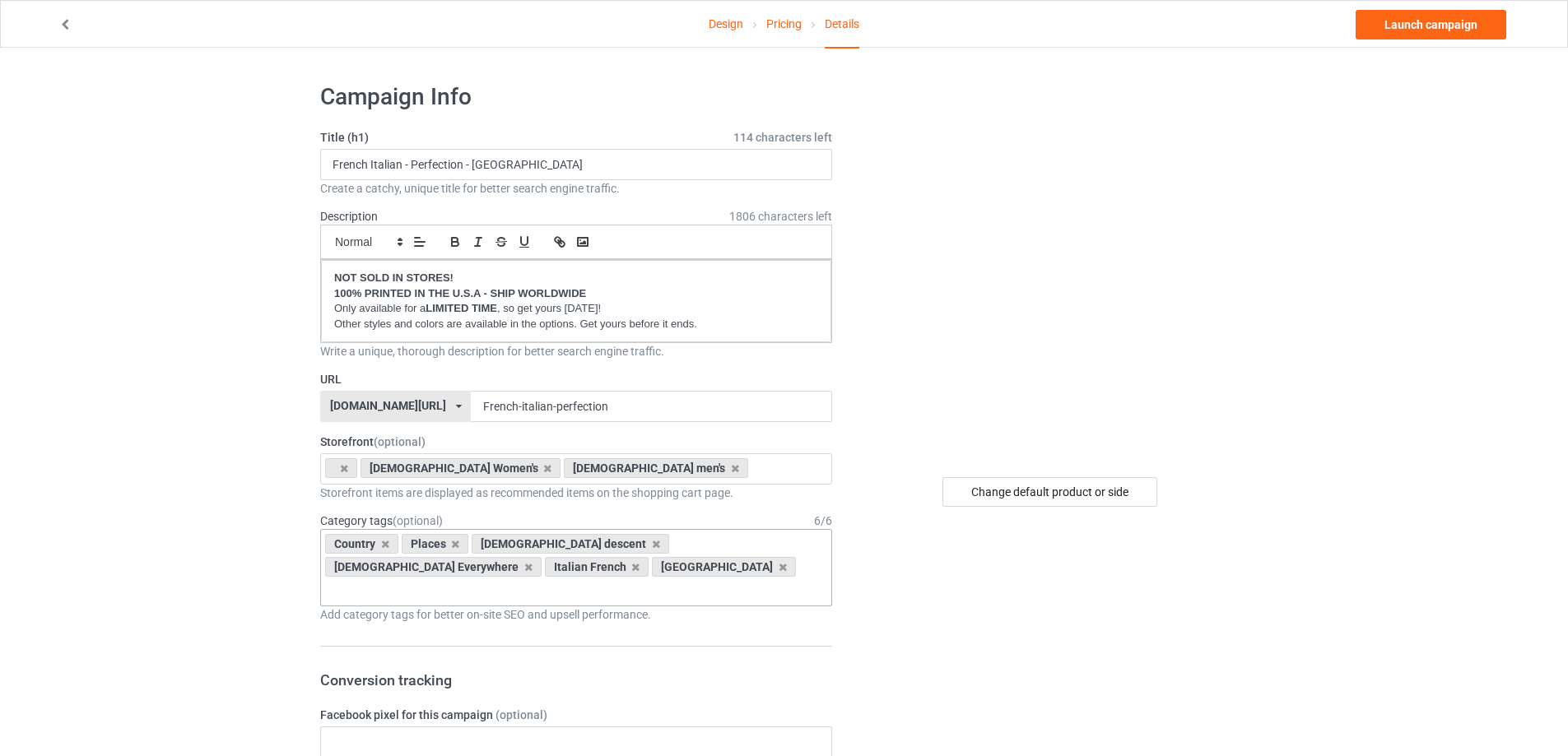
click at [1415, 32] on link "Launch campaign" at bounding box center [1431, 25] width 151 height 30
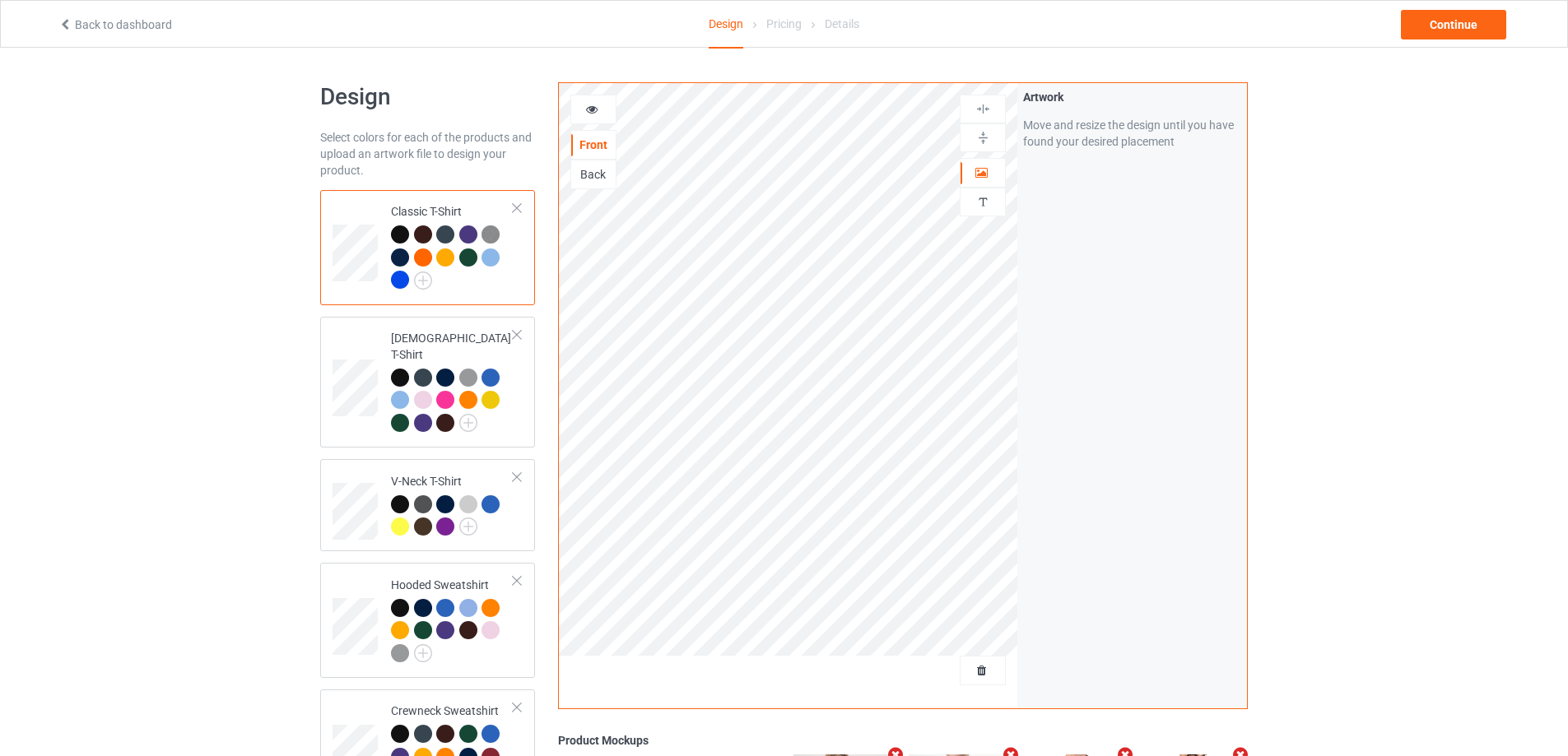
click at [400, 280] on div at bounding box center [400, 280] width 18 height 18
